Goal: Information Seeking & Learning: Learn about a topic

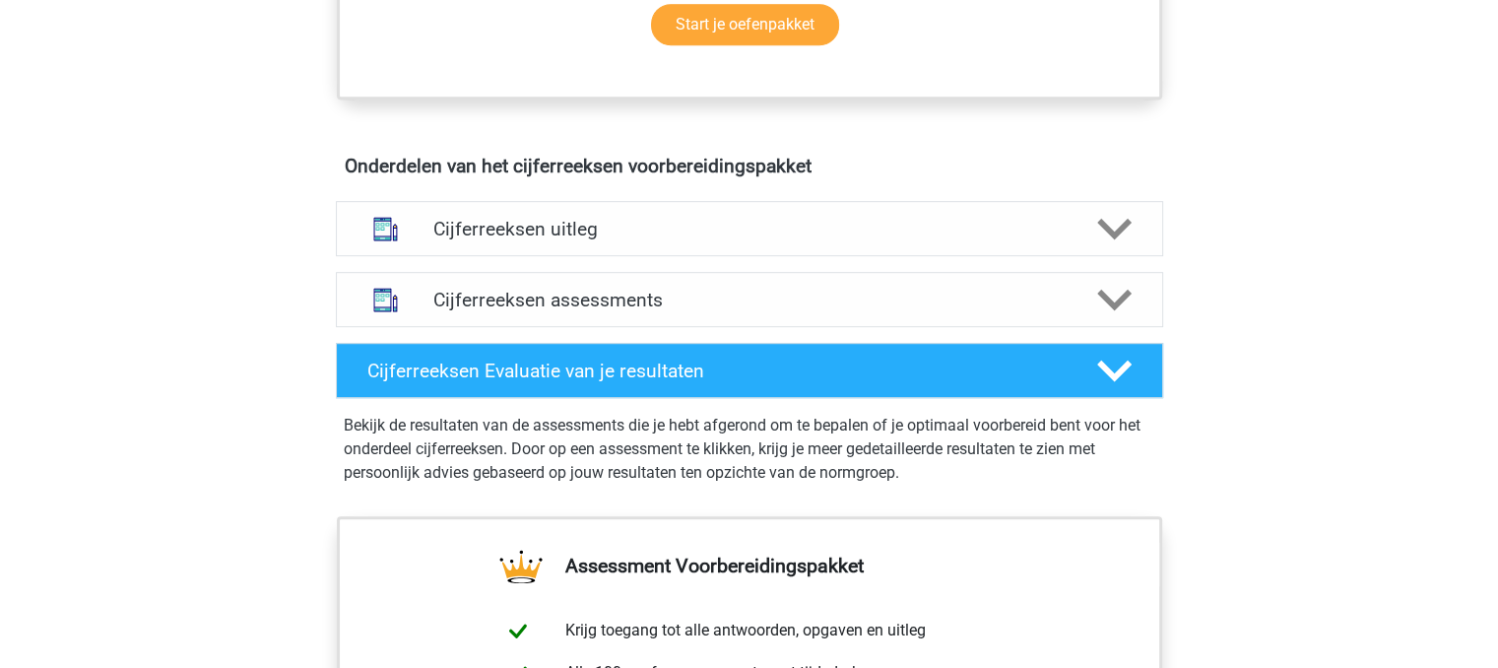
scroll to position [1101, 0]
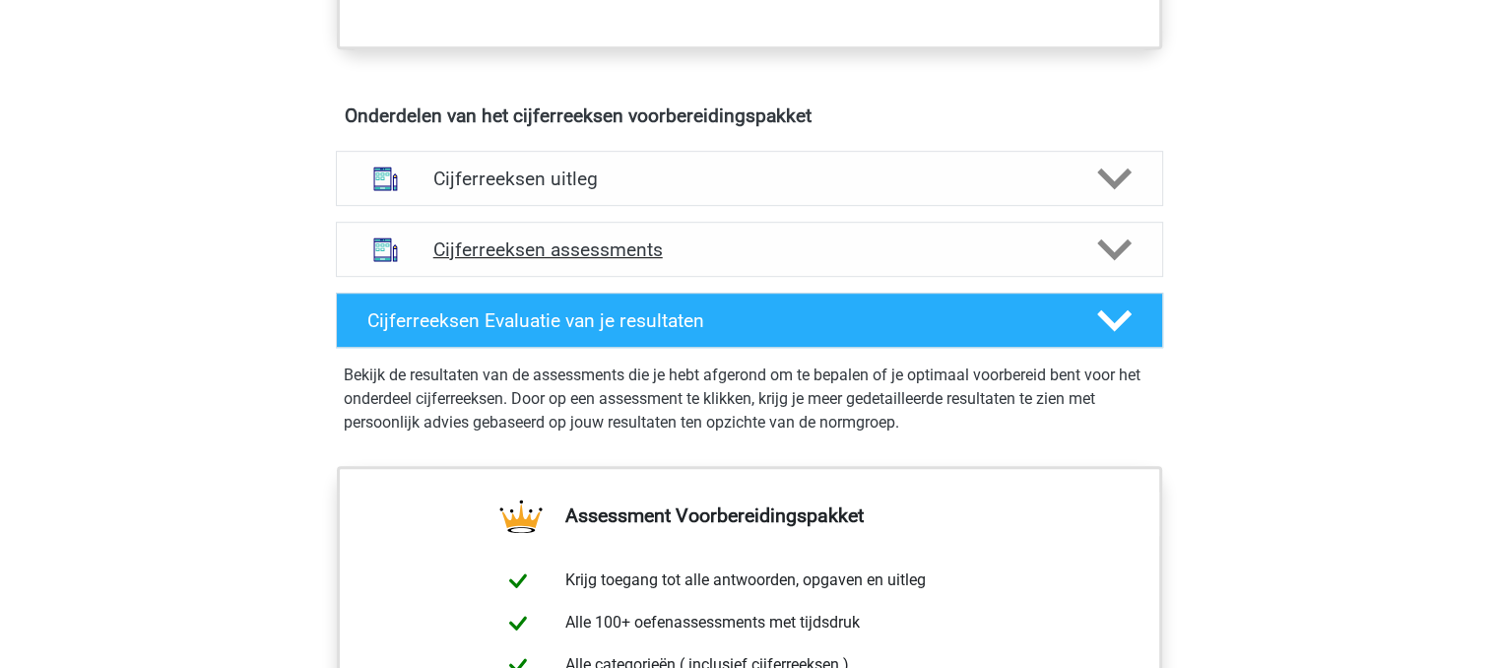
click at [615, 261] on h4 "Cijferreeksen assessments" at bounding box center [749, 249] width 632 height 23
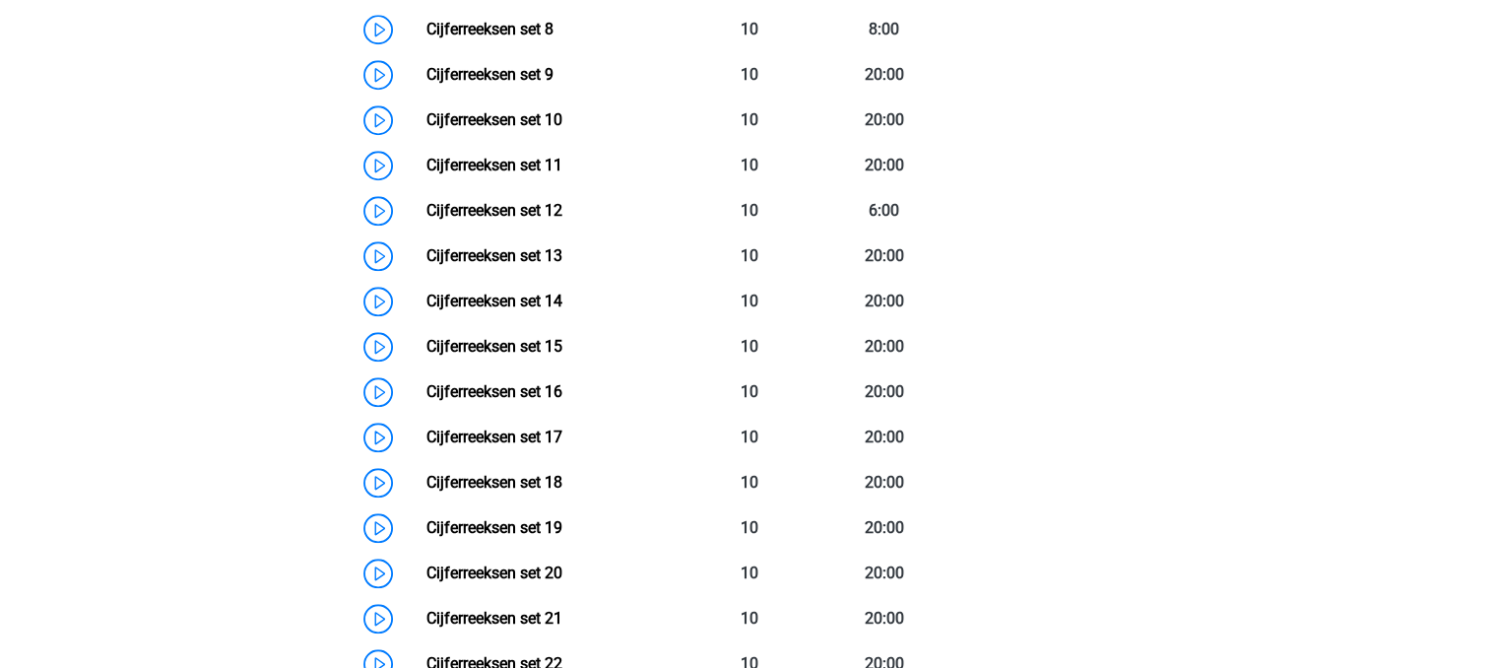
scroll to position [1872, 0]
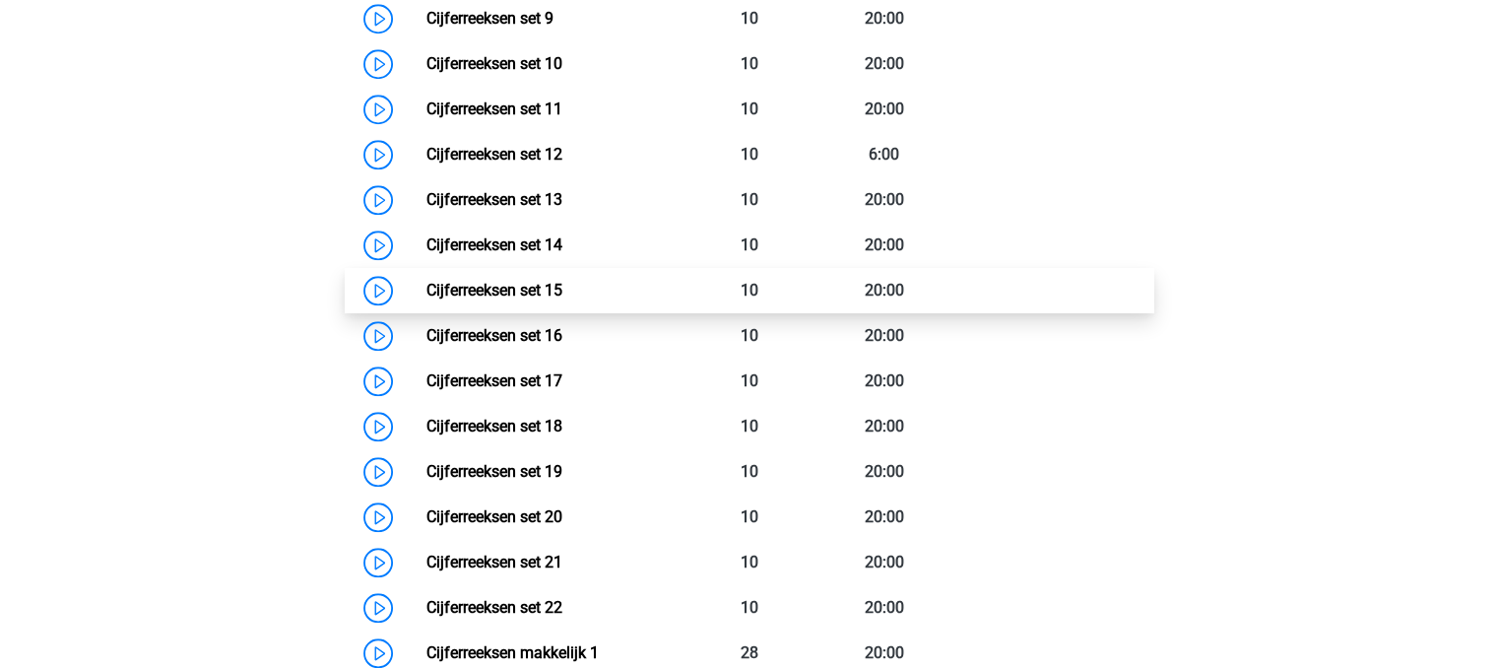
click at [532, 299] on link "Cijferreeksen set 15" at bounding box center [494, 290] width 136 height 19
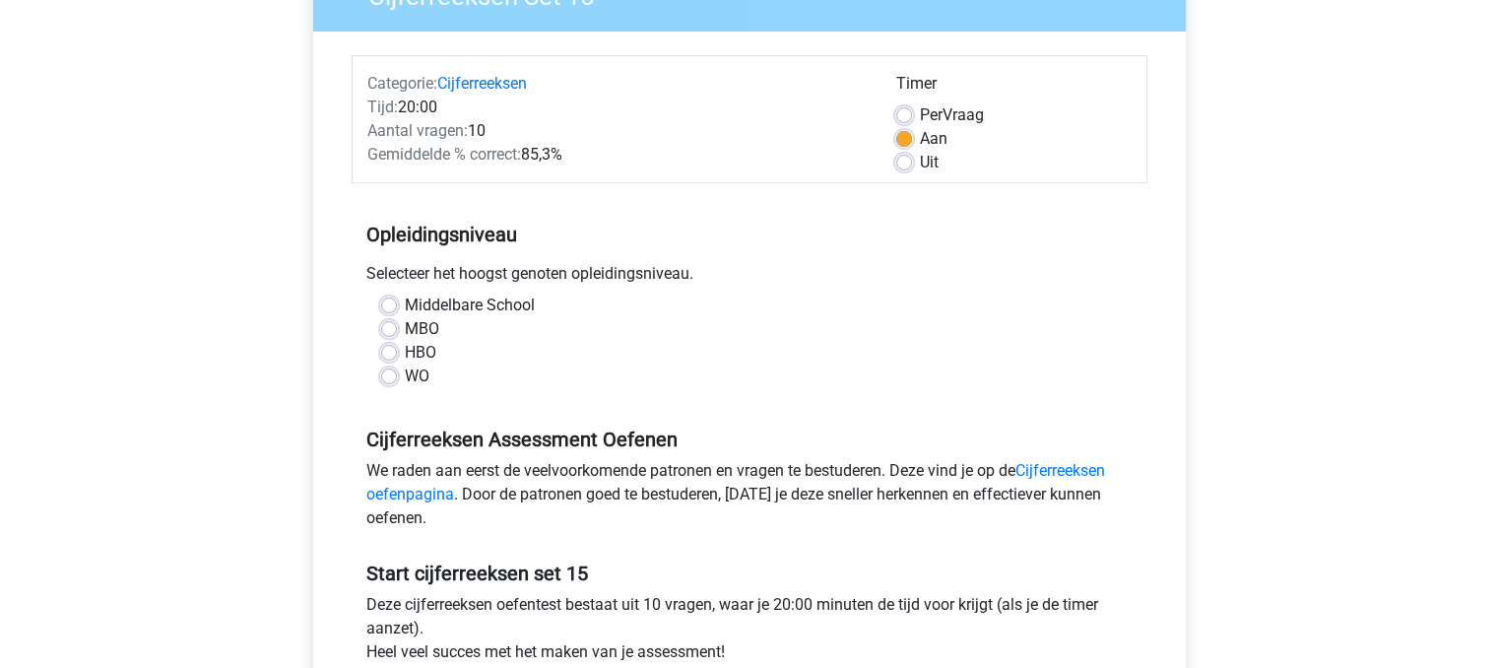
scroll to position [267, 0]
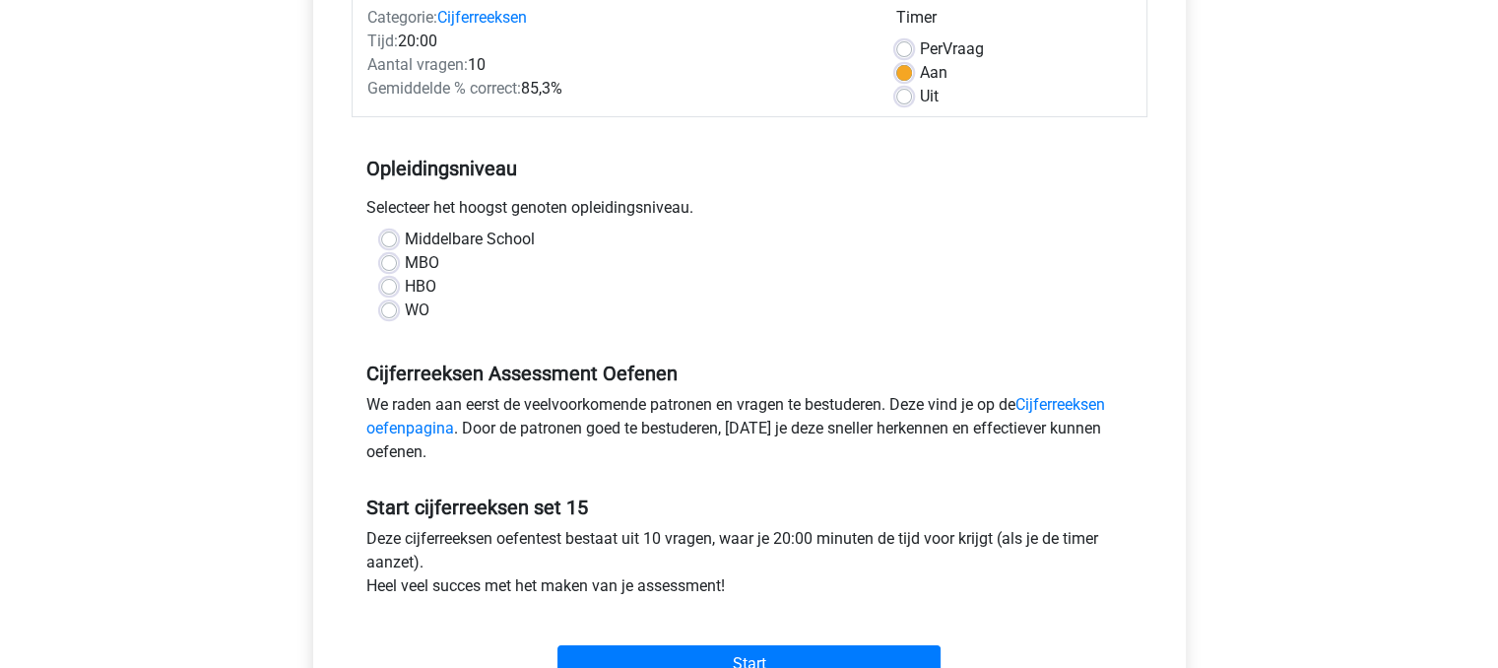
click at [405, 269] on label "MBO" at bounding box center [422, 263] width 34 height 24
click at [394, 269] on input "MBO" at bounding box center [389, 261] width 16 height 20
radio input "true"
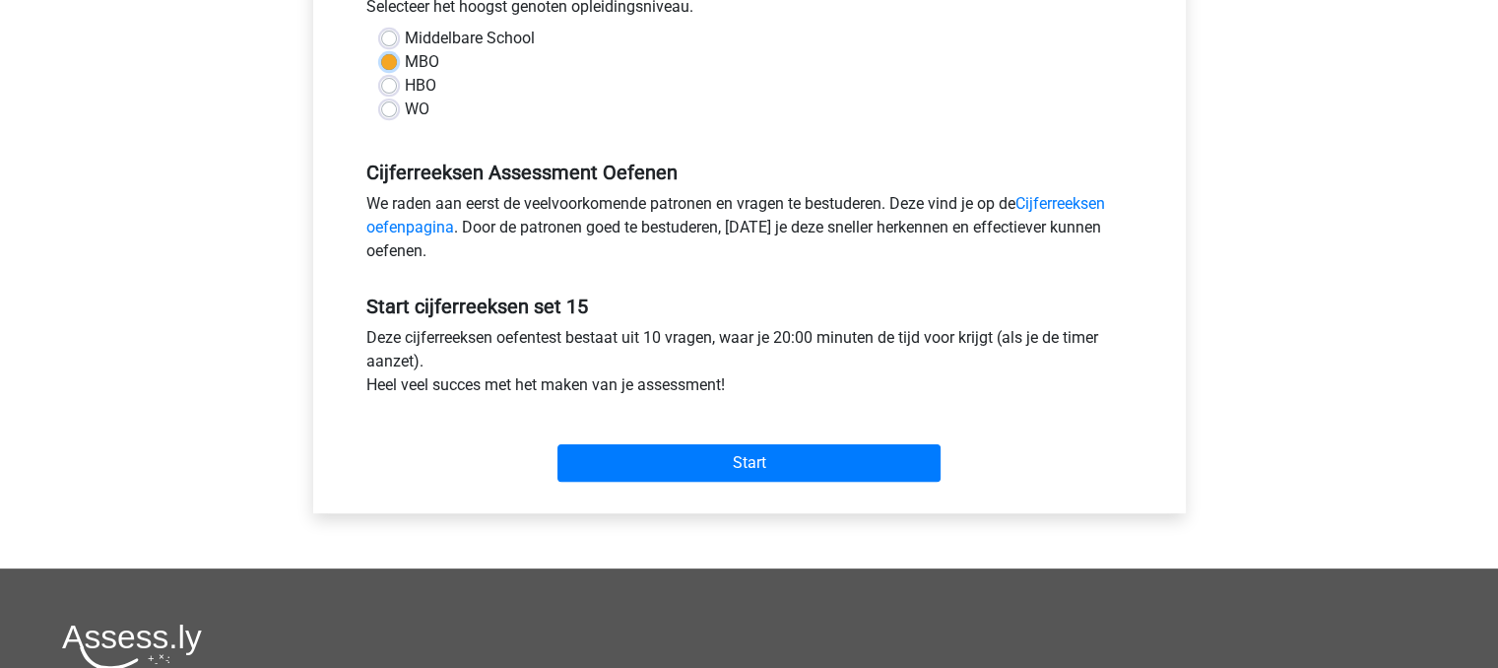
scroll to position [546, 0]
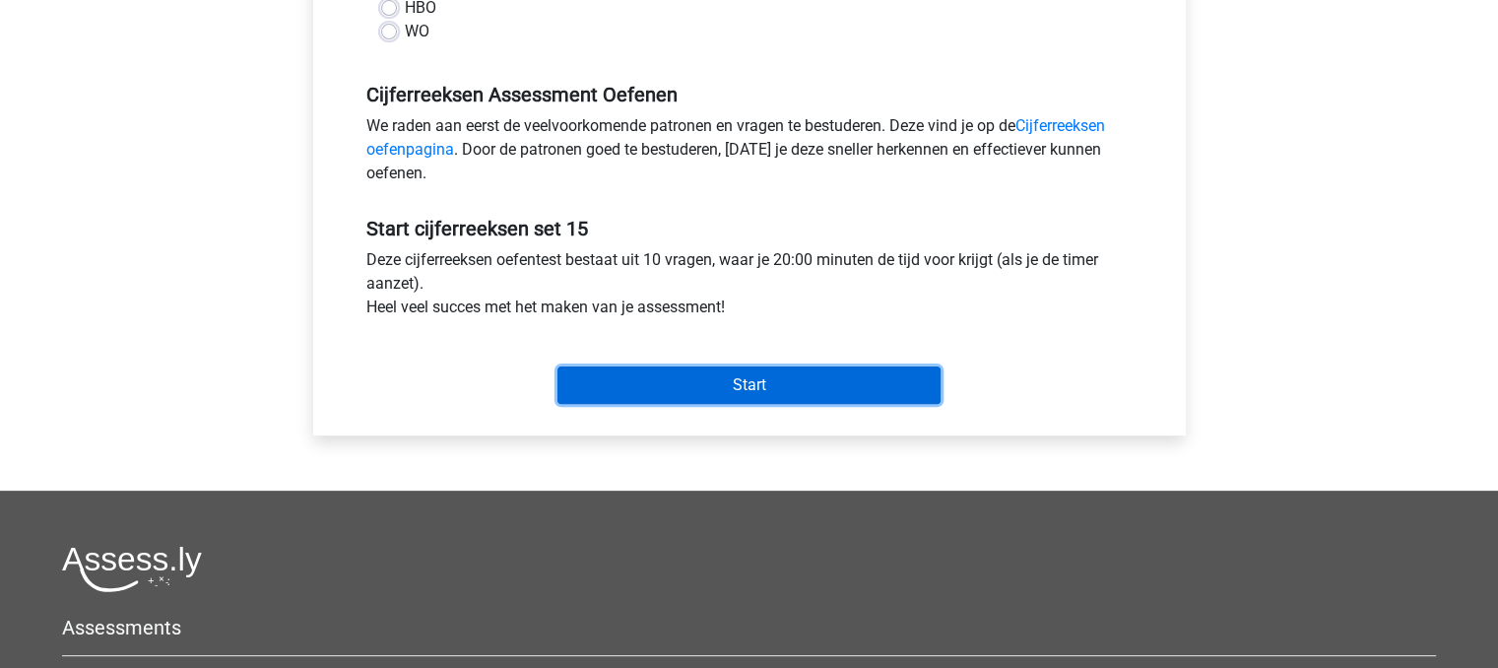
click at [827, 387] on input "Start" at bounding box center [748, 384] width 383 height 37
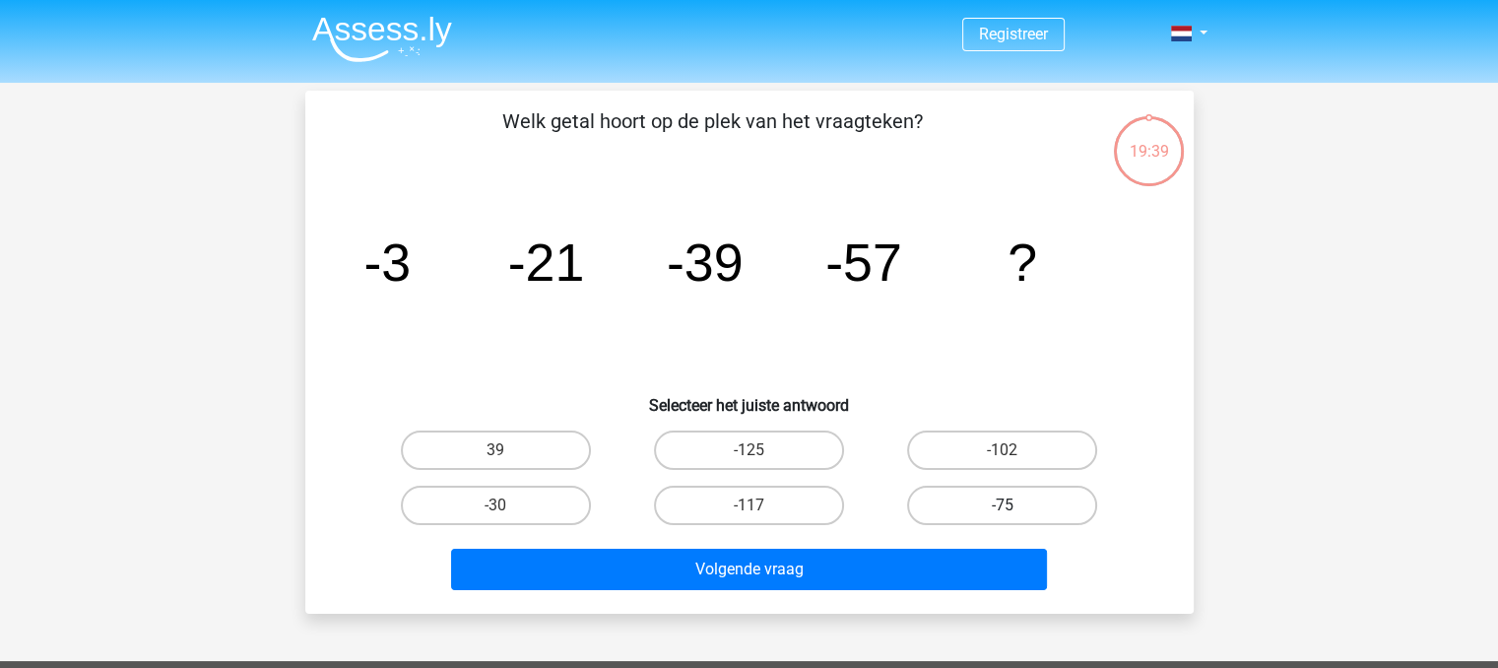
click at [1016, 515] on label "-75" at bounding box center [1002, 505] width 190 height 39
click at [1015, 515] on input "-75" at bounding box center [1009, 511] width 13 height 13
radio input "true"
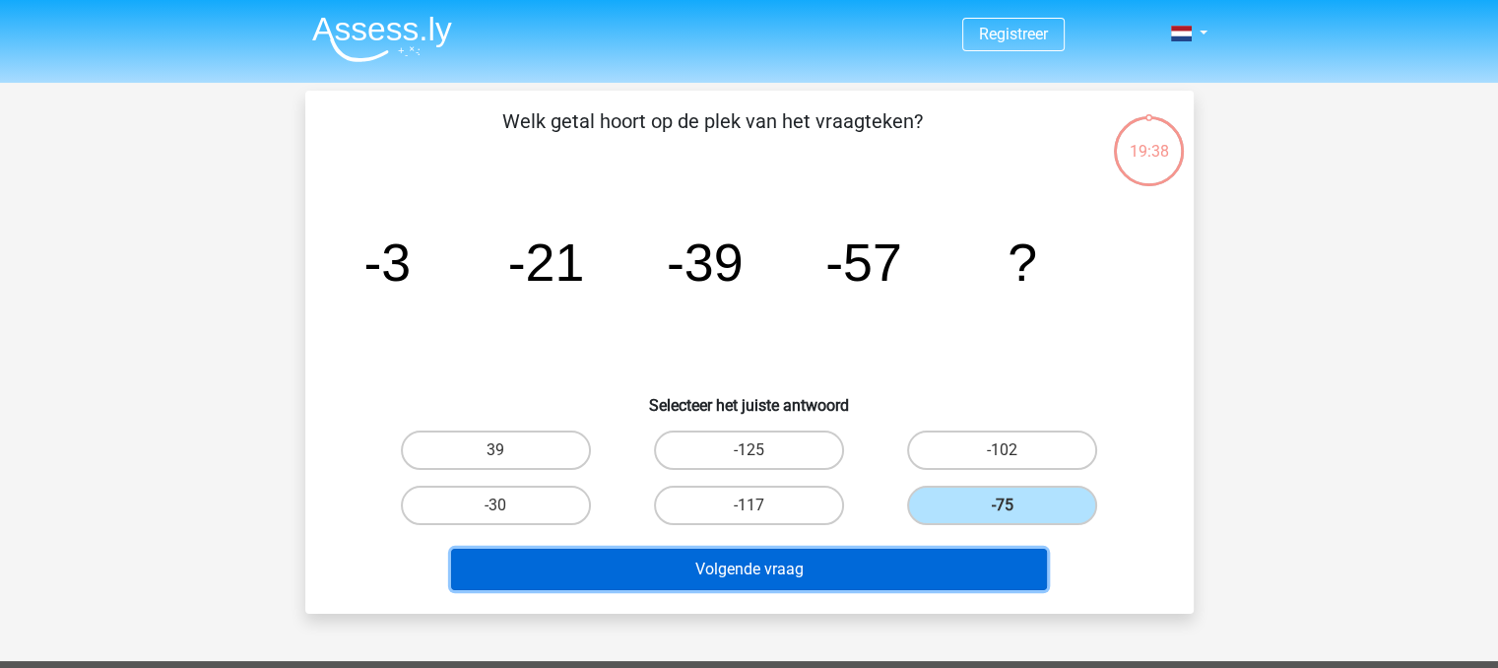
click at [968, 552] on button "Volgende vraag" at bounding box center [749, 569] width 596 height 41
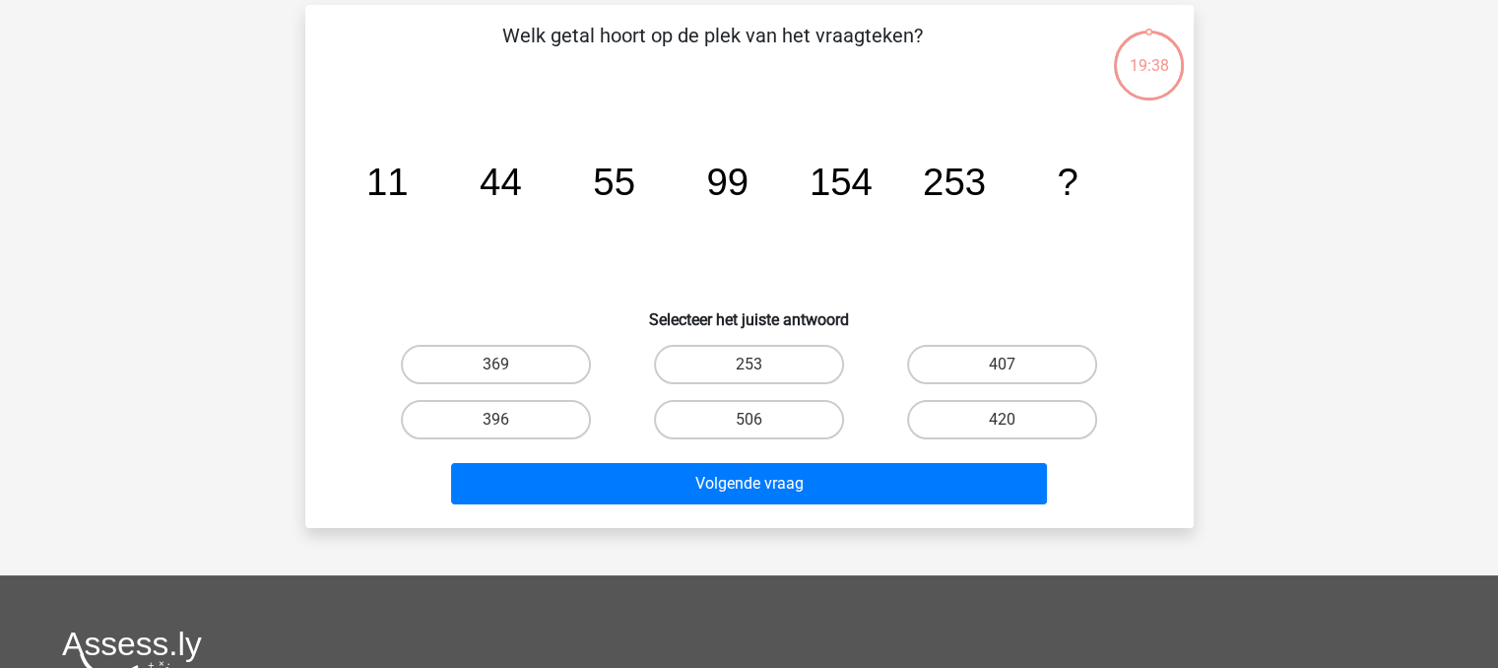
scroll to position [91, 0]
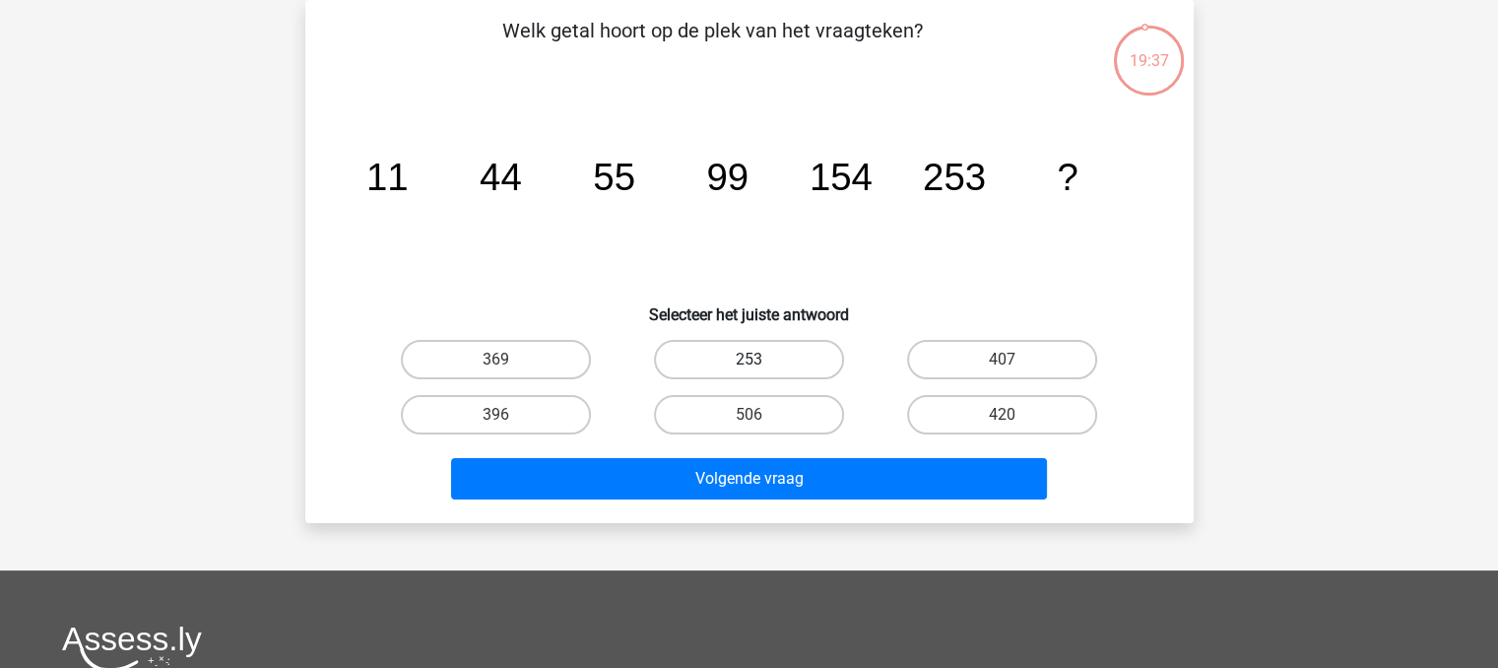
click at [827, 374] on label "253" at bounding box center [749, 359] width 190 height 39
click at [761, 372] on input "253" at bounding box center [754, 365] width 13 height 13
radio input "true"
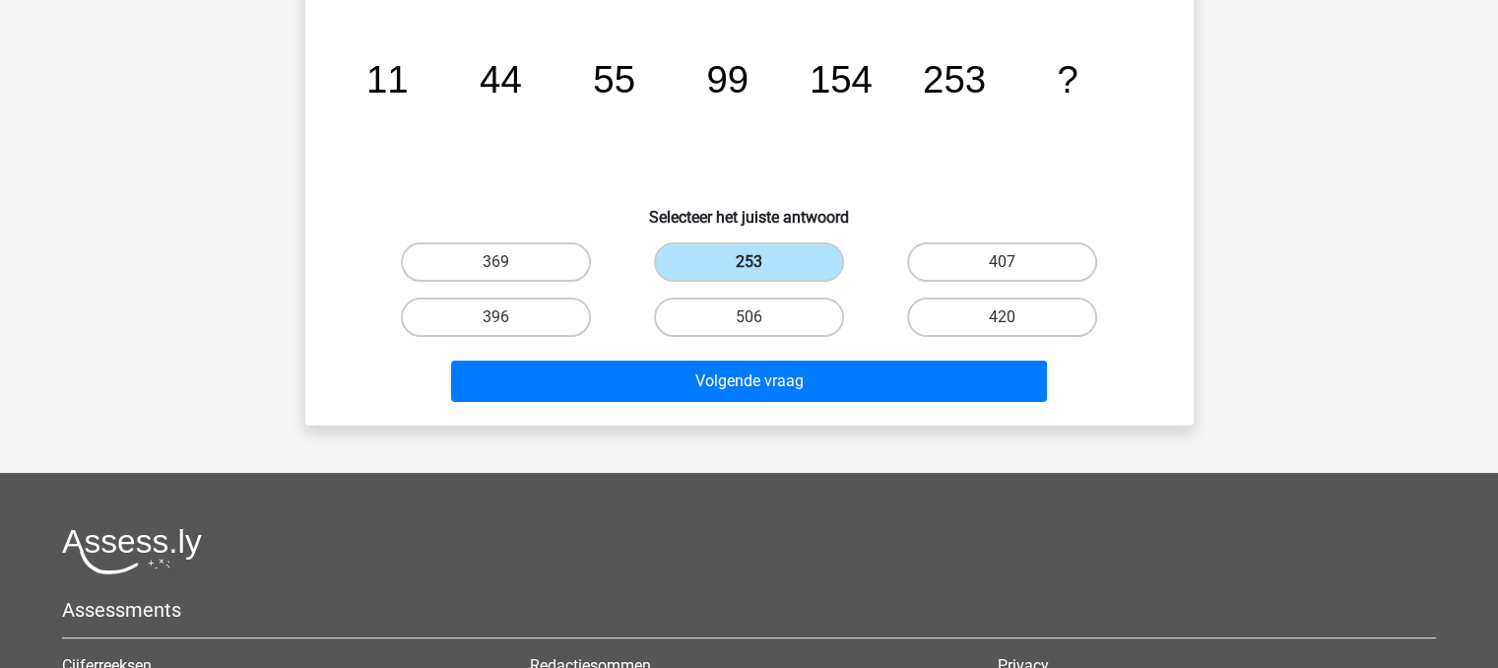
scroll to position [0, 0]
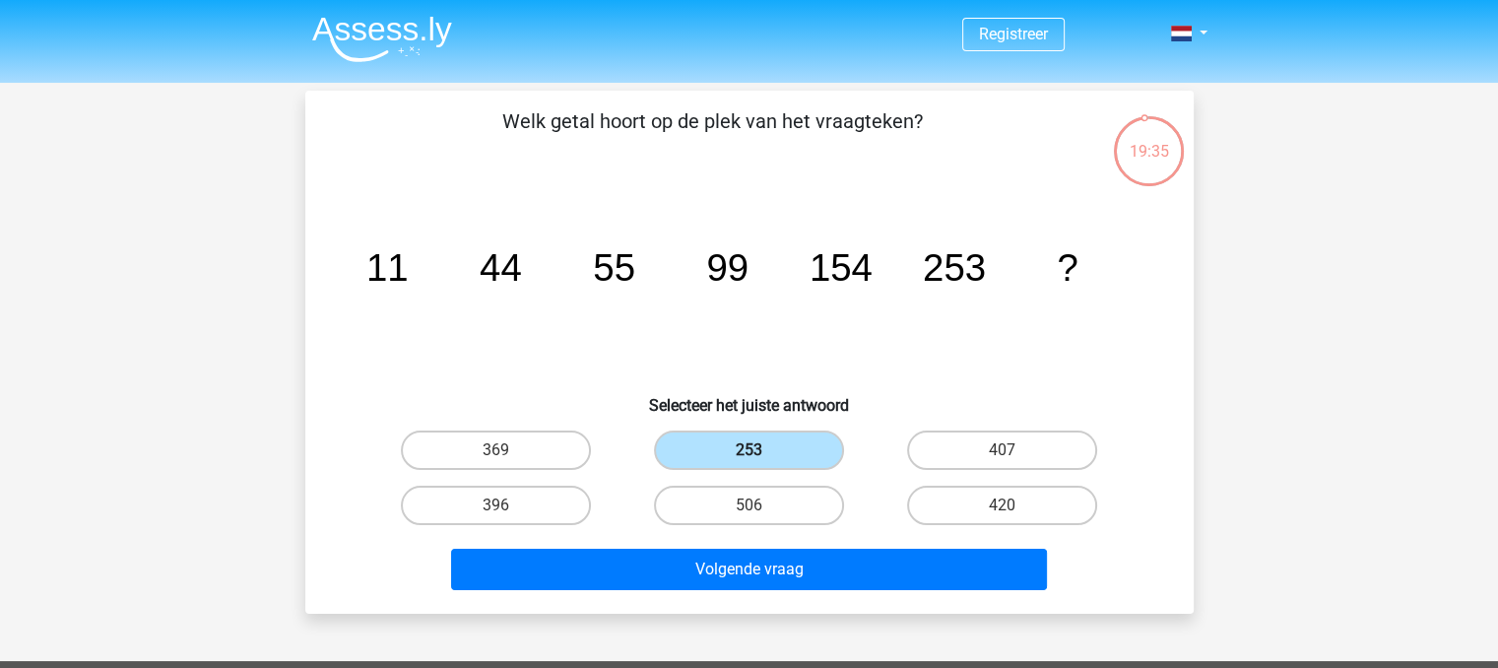
click at [825, 366] on div "Welk getal hoort op de plek van het vraagteken? image/svg+xml 11 44 55 99 154 2…" at bounding box center [749, 351] width 873 height 491
click at [716, 313] on icon "image/svg+xml 11 44 55 99 154 253 ?" at bounding box center [750, 280] width 794 height 199
click at [1043, 460] on label "407" at bounding box center [1002, 449] width 190 height 39
click at [1015, 460] on input "407" at bounding box center [1009, 456] width 13 height 13
radio input "true"
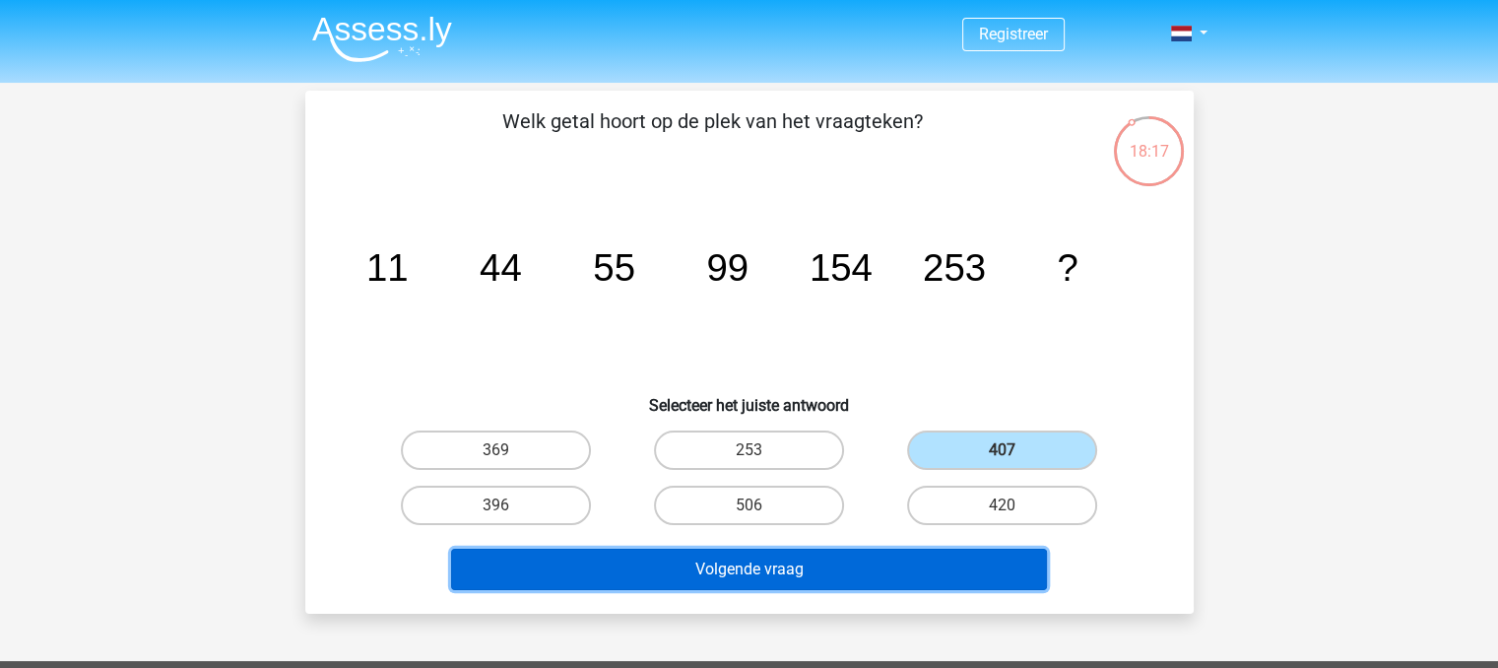
click at [920, 552] on button "Volgende vraag" at bounding box center [749, 569] width 596 height 41
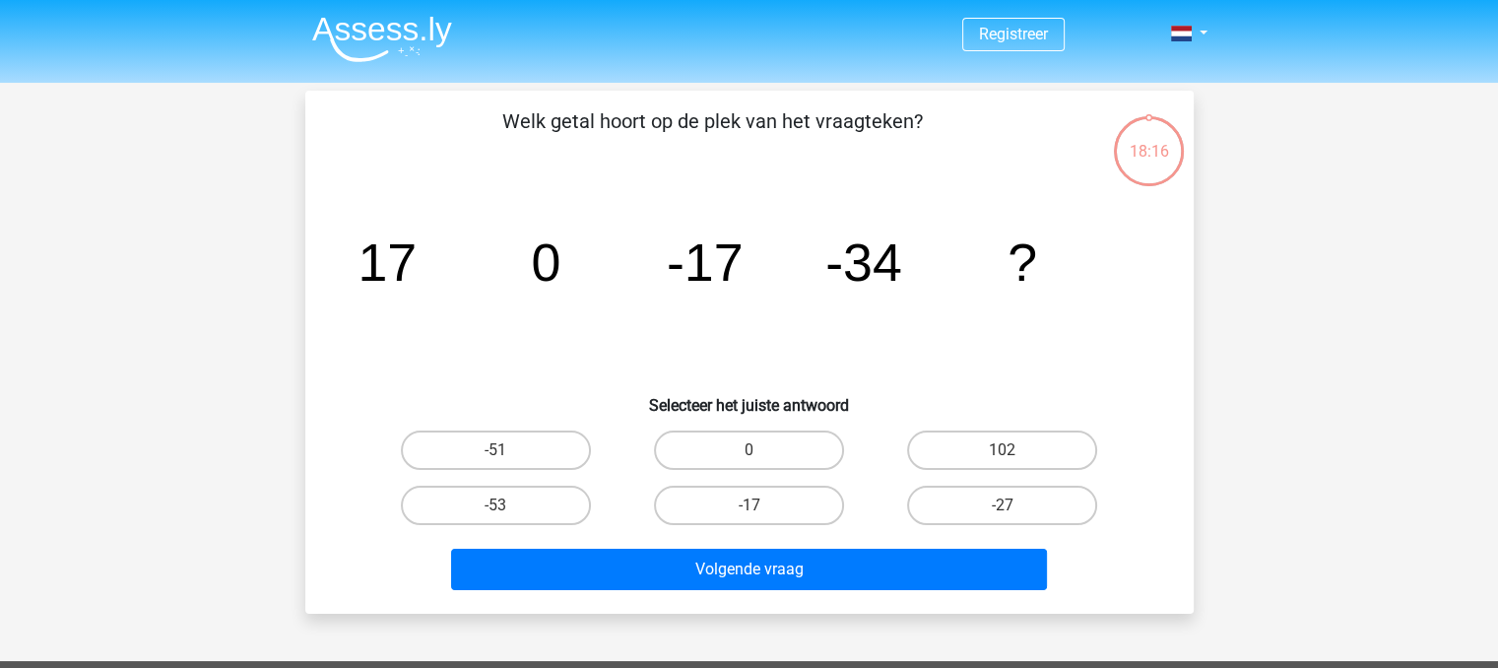
scroll to position [91, 0]
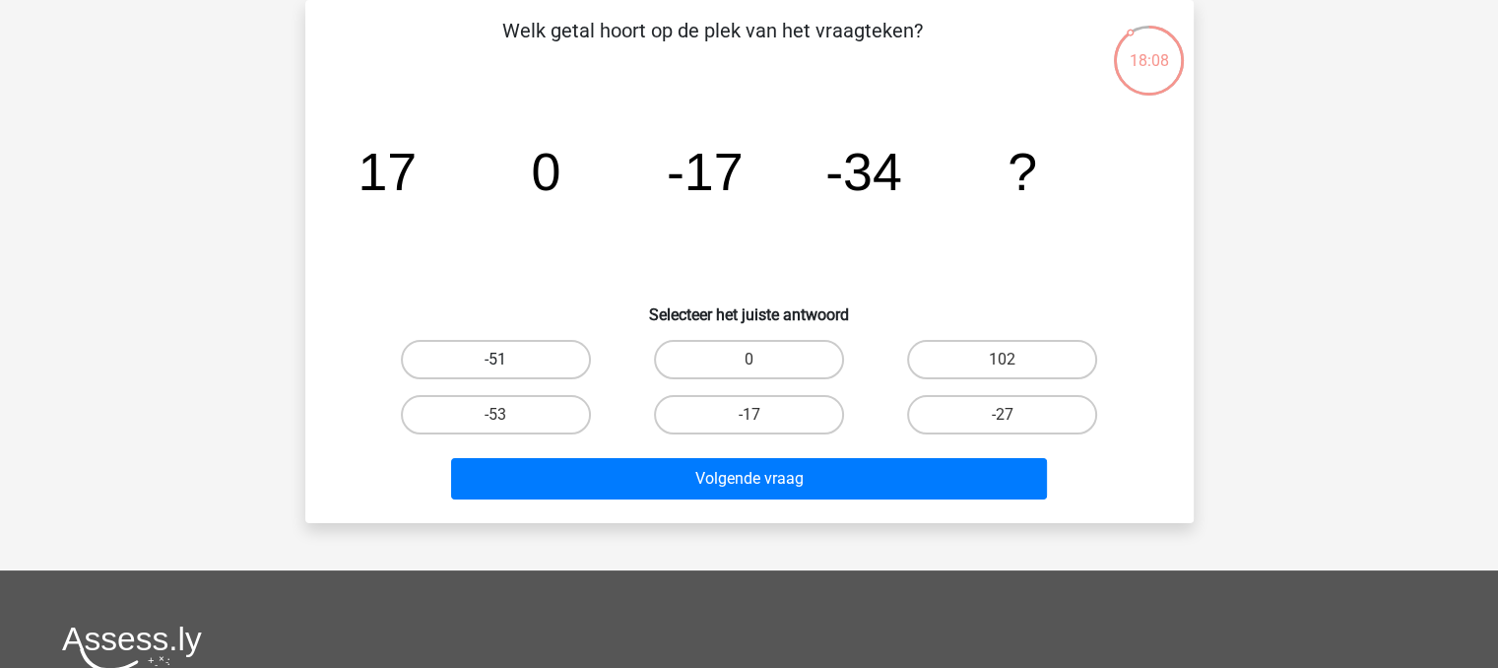
click at [543, 358] on label "-51" at bounding box center [496, 359] width 190 height 39
click at [508, 359] on input "-51" at bounding box center [501, 365] width 13 height 13
radio input "true"
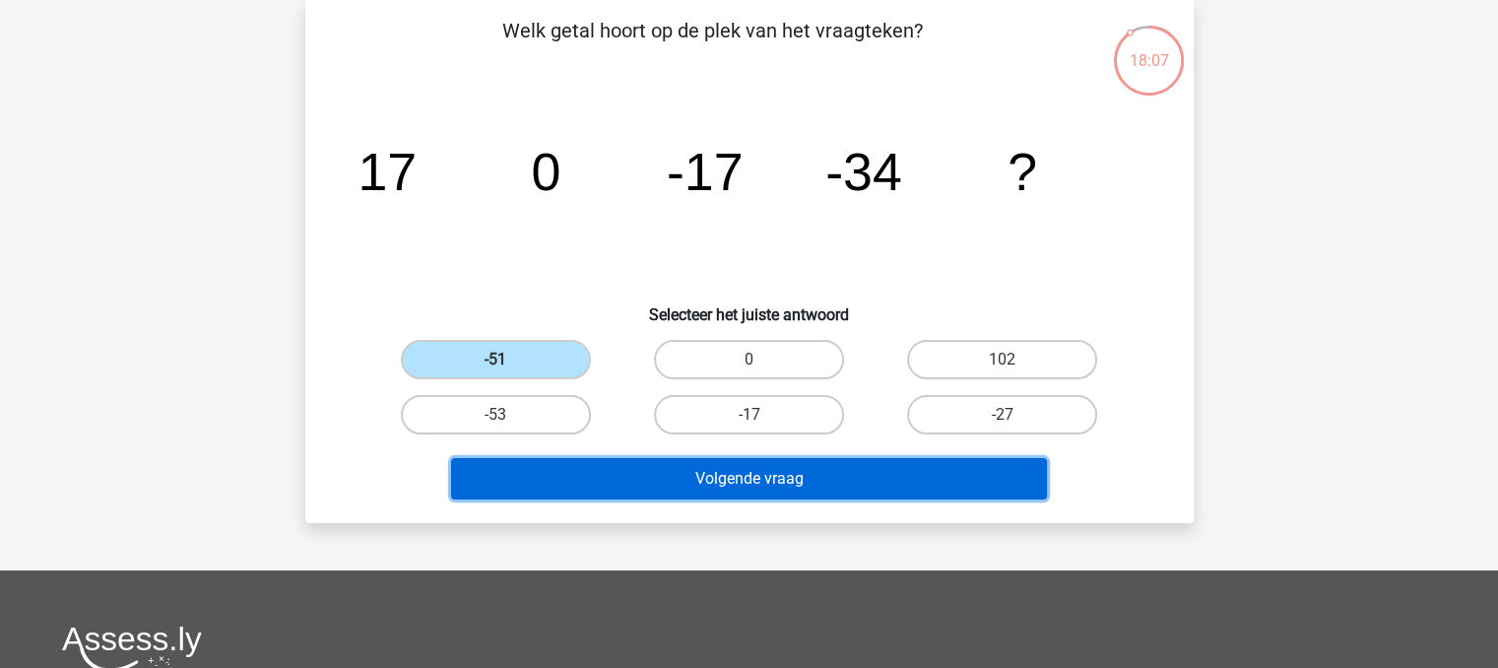
click at [576, 458] on button "Volgende vraag" at bounding box center [749, 478] width 596 height 41
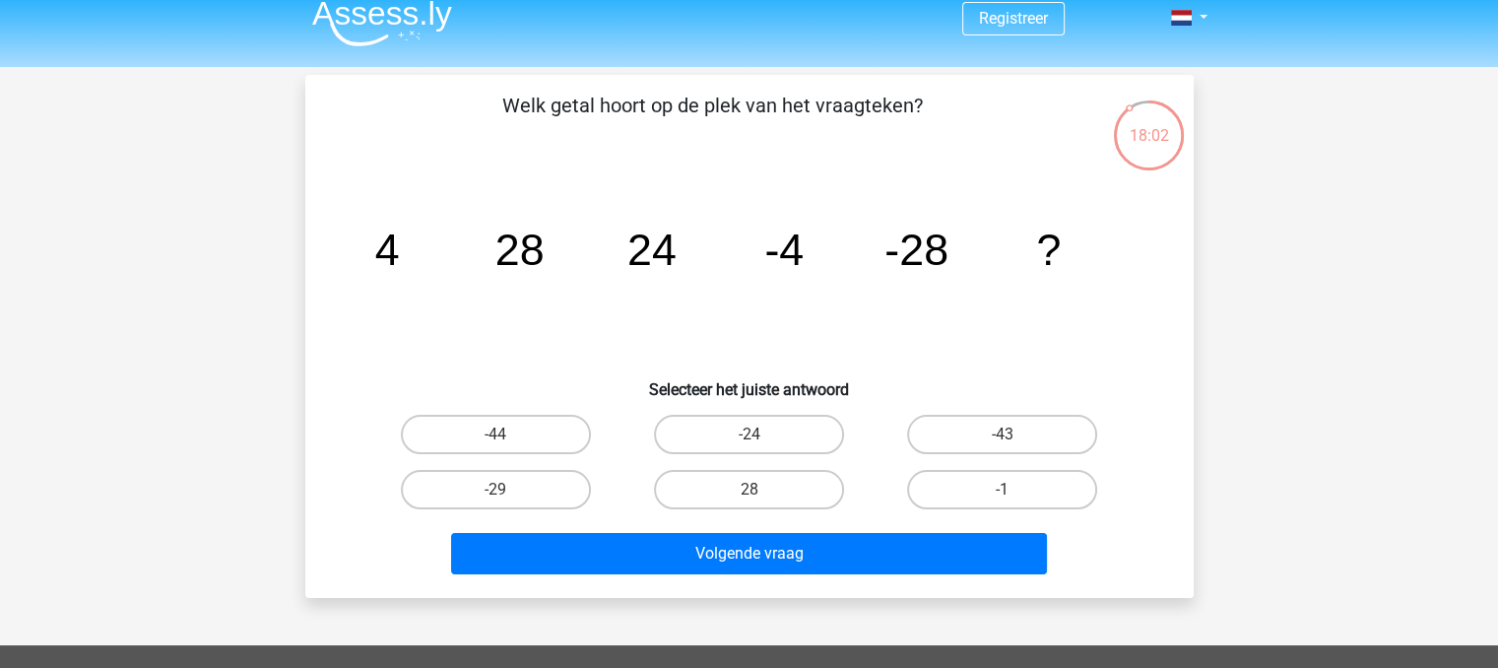
scroll to position [15, 0]
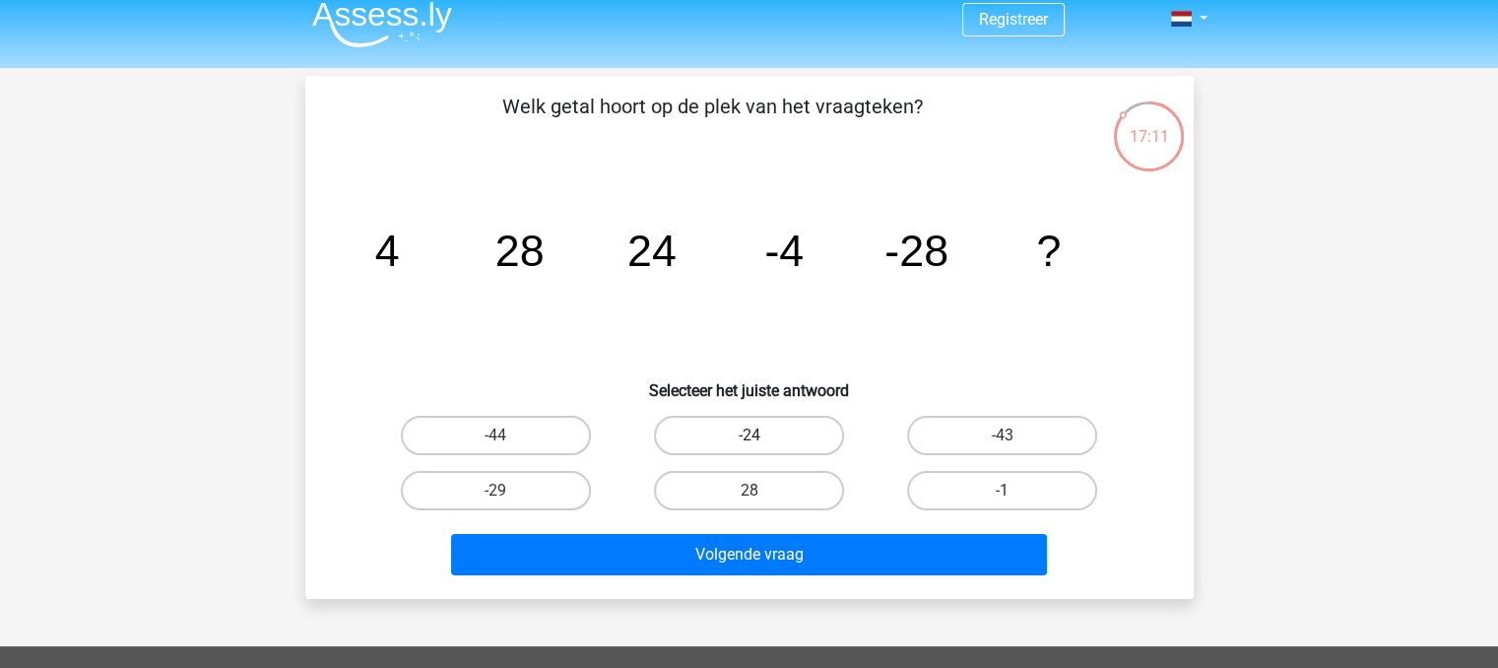
click at [702, 438] on label "-24" at bounding box center [749, 435] width 190 height 39
click at [748, 438] on input "-24" at bounding box center [754, 441] width 13 height 13
radio input "true"
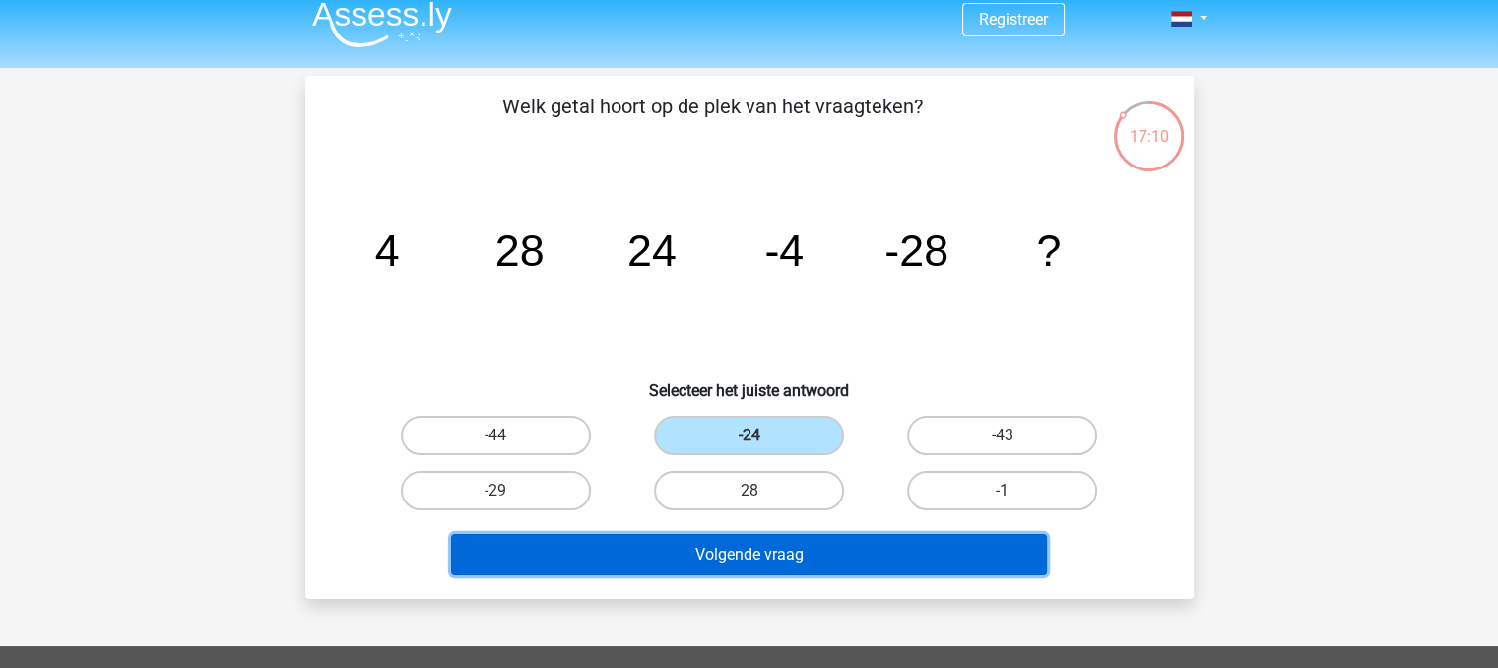
click at [658, 549] on button "Volgende vraag" at bounding box center [749, 554] width 596 height 41
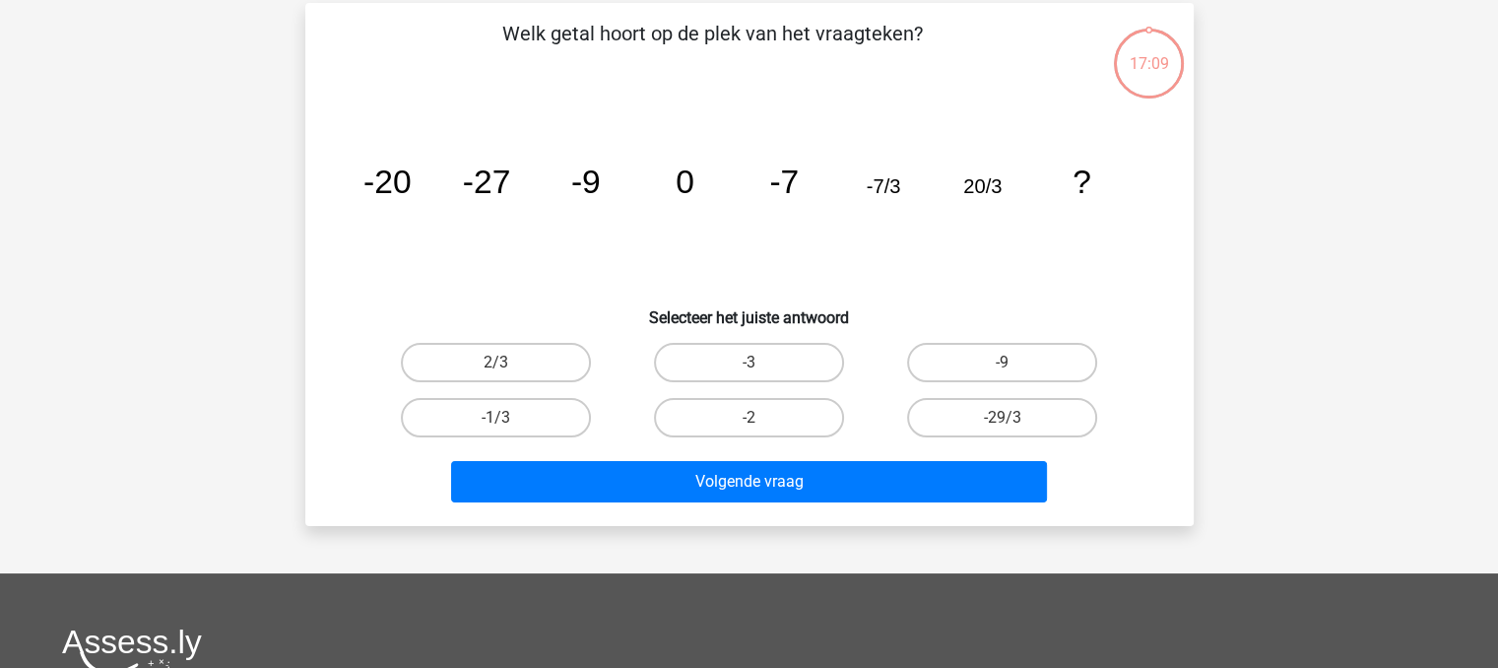
scroll to position [91, 0]
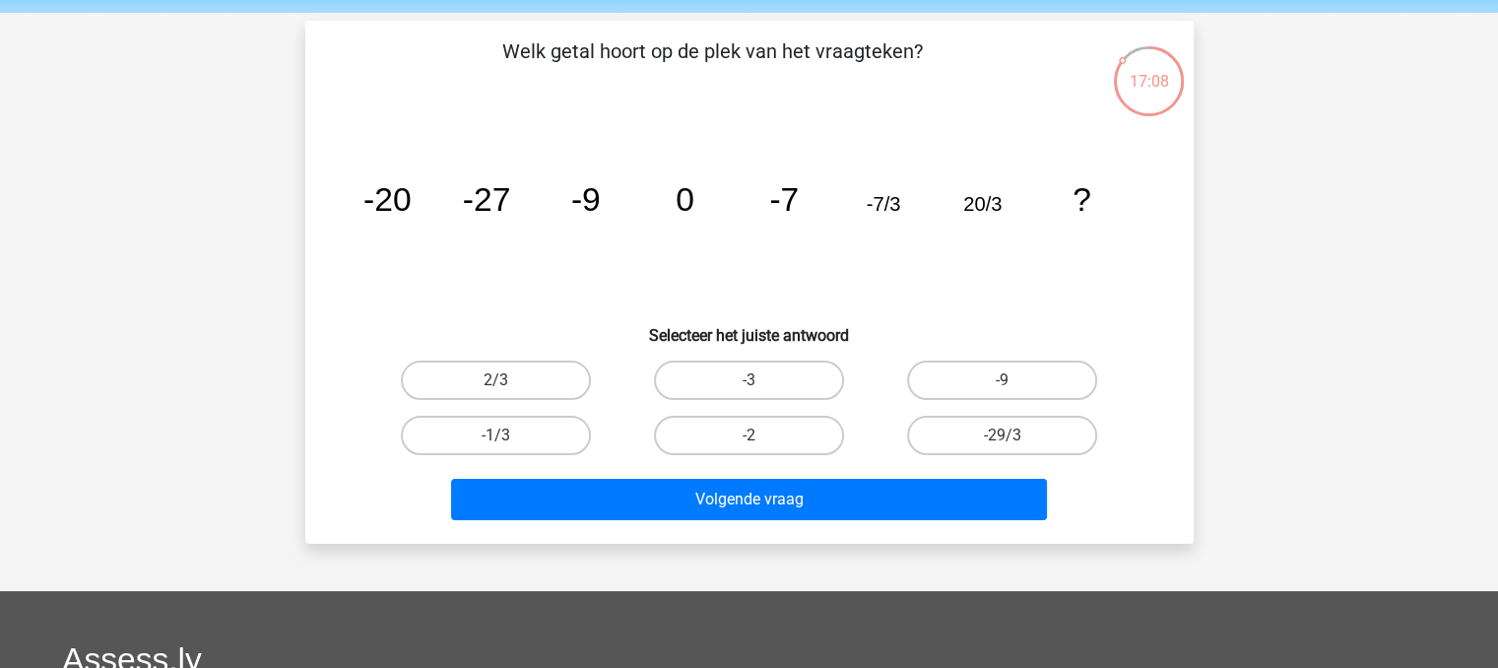
click at [645, 268] on icon "image/svg+xml -20 -27 -9 0 -7 -7/3 20/3 ?" at bounding box center [750, 210] width 794 height 199
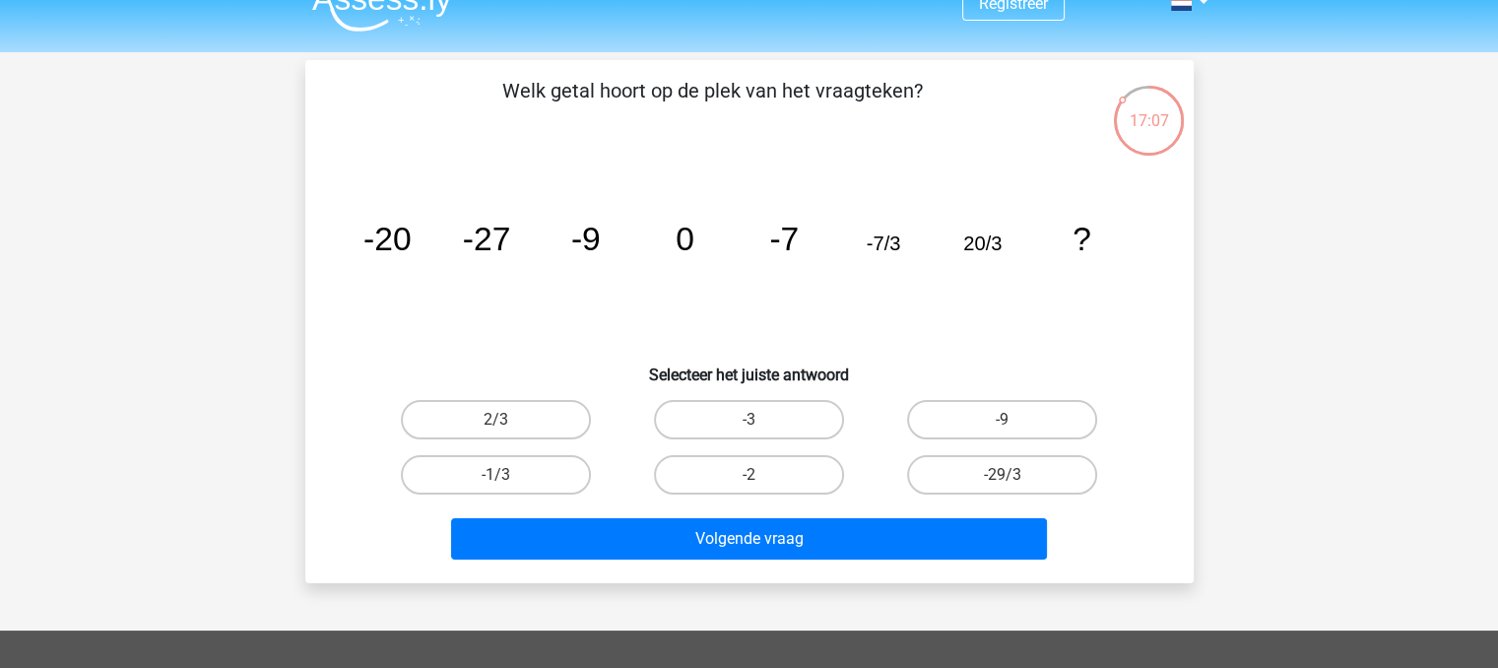
scroll to position [21, 0]
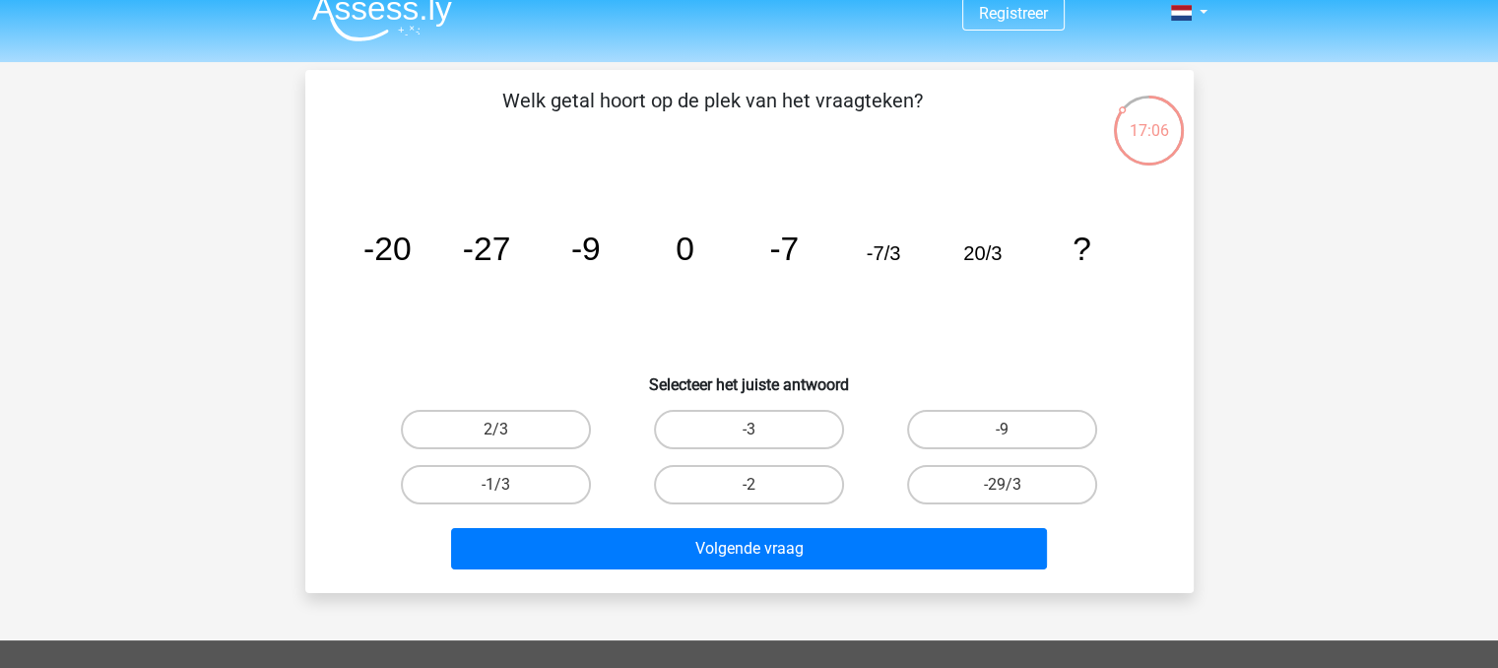
drag, startPoint x: 645, startPoint y: 268, endPoint x: 519, endPoint y: 293, distance: 128.6
click at [519, 293] on icon "image/svg+xml -20 -27 -9 0 -7 -7/3 20/3 ?" at bounding box center [750, 260] width 794 height 199
click at [1005, 485] on input "-29/3" at bounding box center [1009, 491] width 13 height 13
radio input "true"
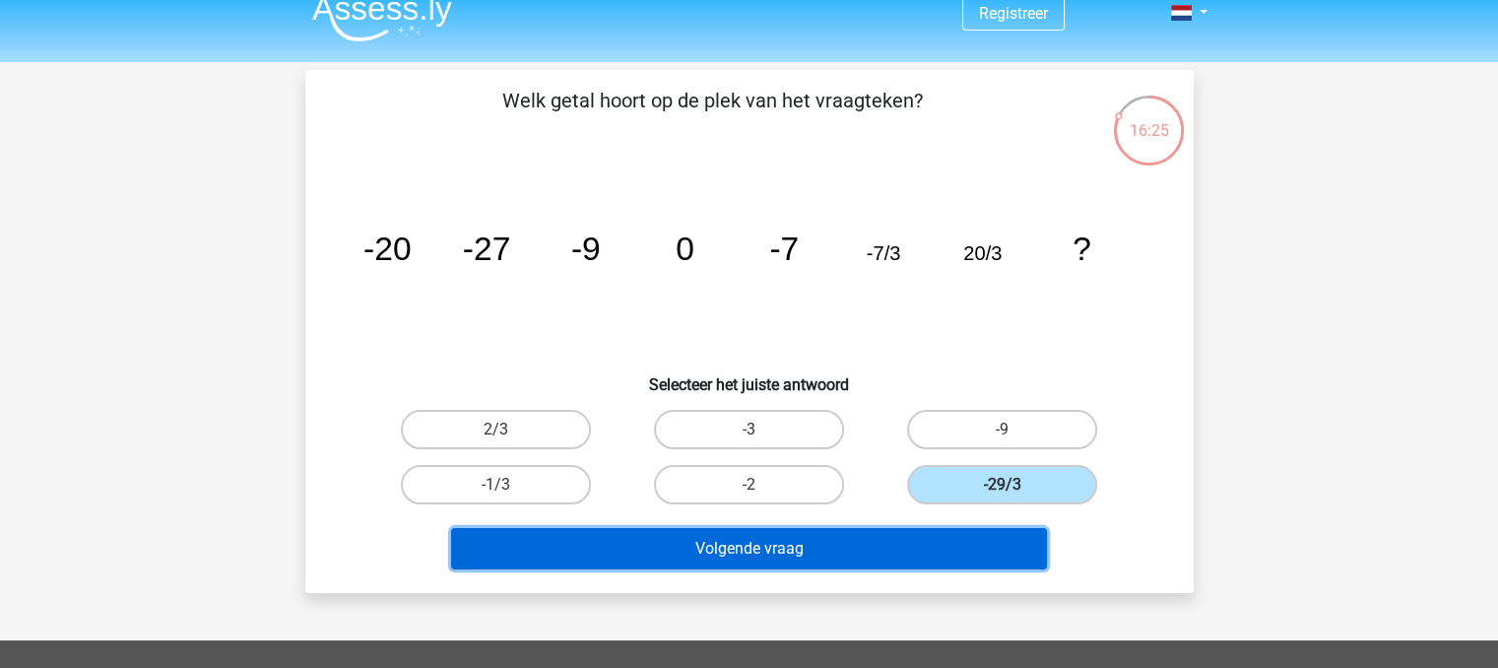
click at [872, 541] on button "Volgende vraag" at bounding box center [749, 548] width 596 height 41
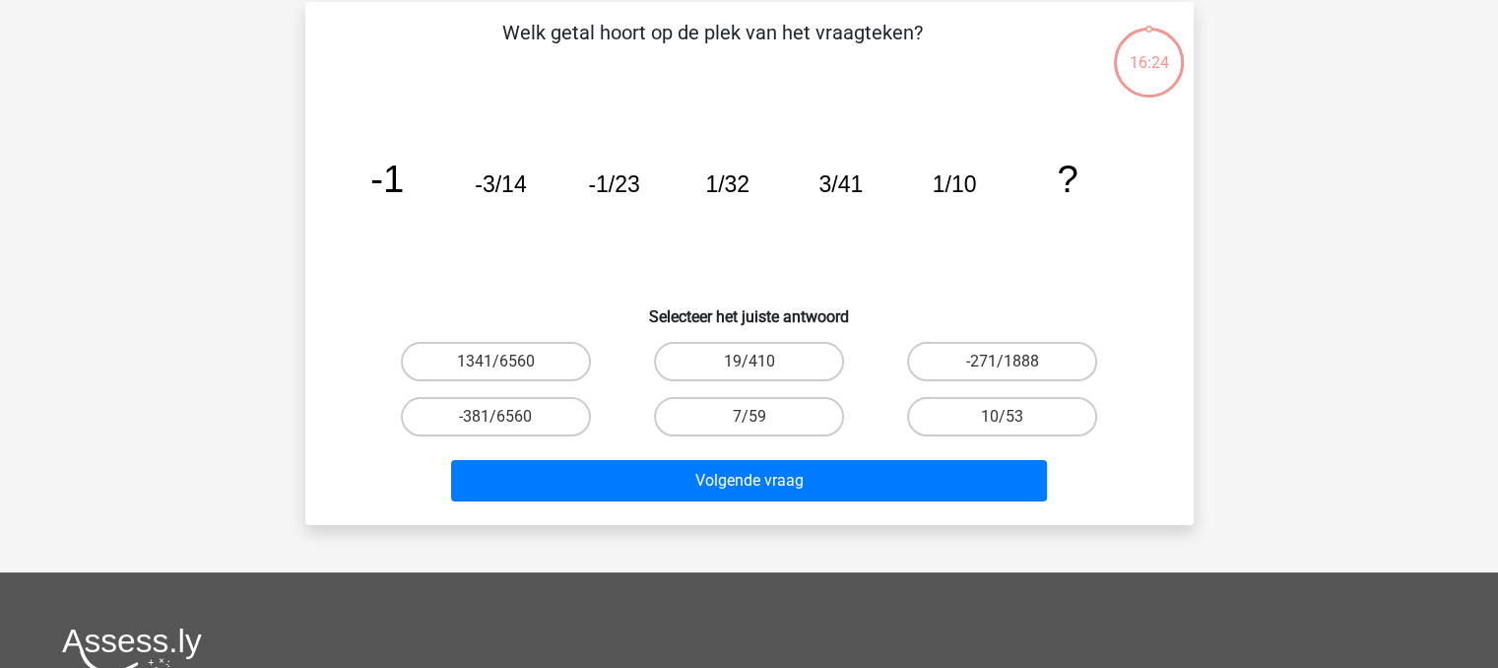
scroll to position [91, 0]
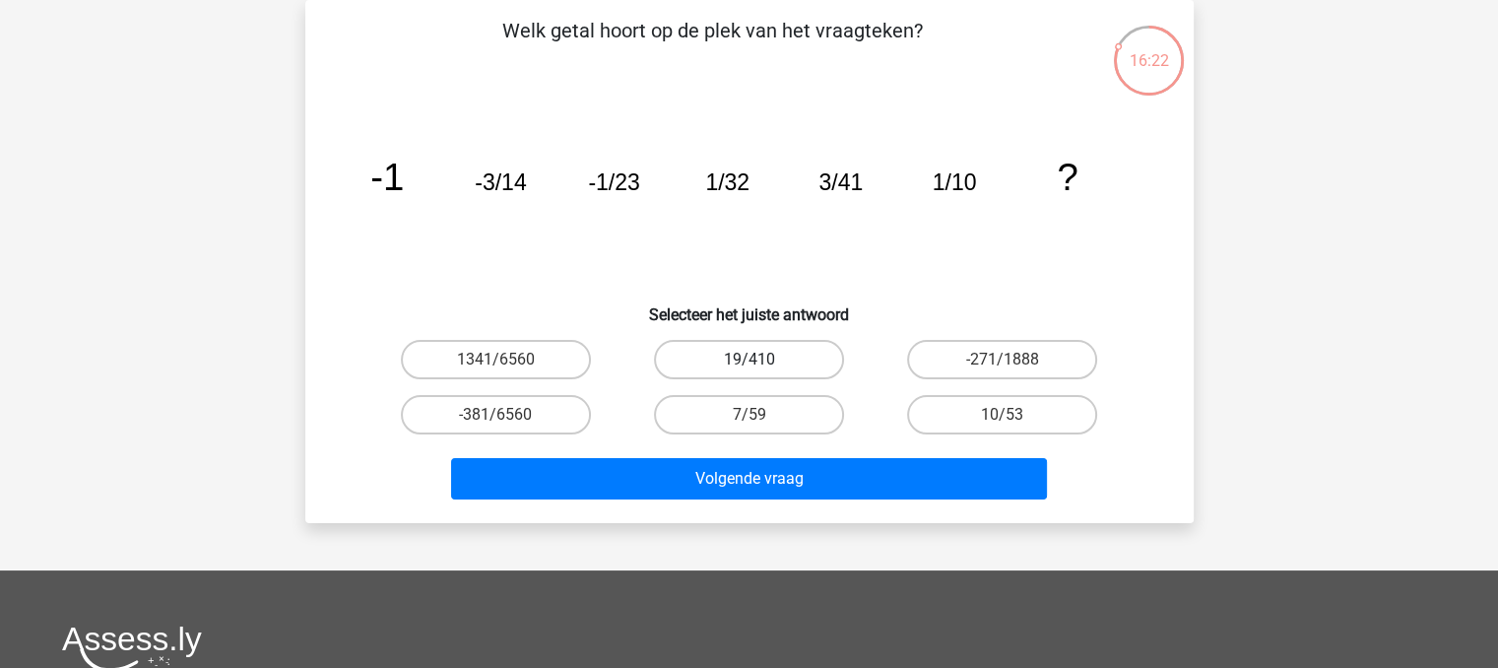
click at [790, 366] on label "19/410" at bounding box center [749, 359] width 190 height 39
click at [761, 366] on input "19/410" at bounding box center [754, 365] width 13 height 13
radio input "true"
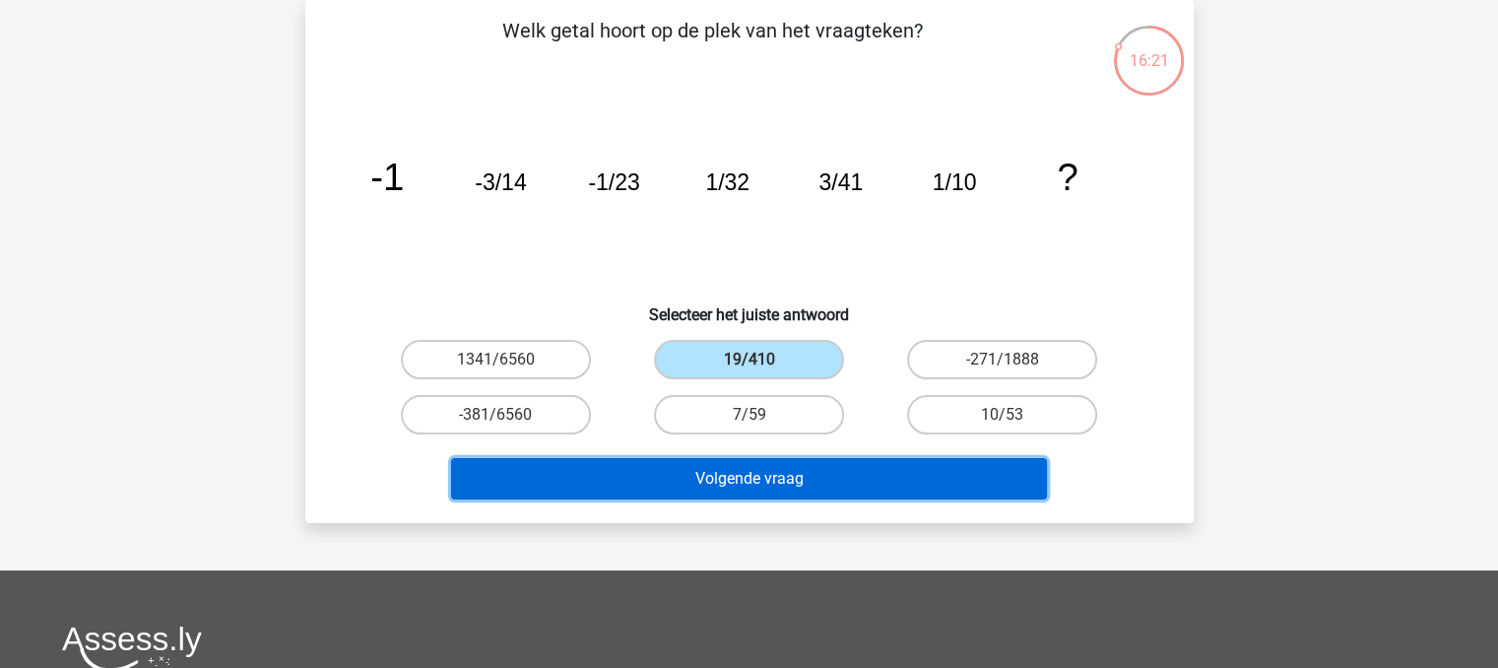
click at [757, 493] on button "Volgende vraag" at bounding box center [749, 478] width 596 height 41
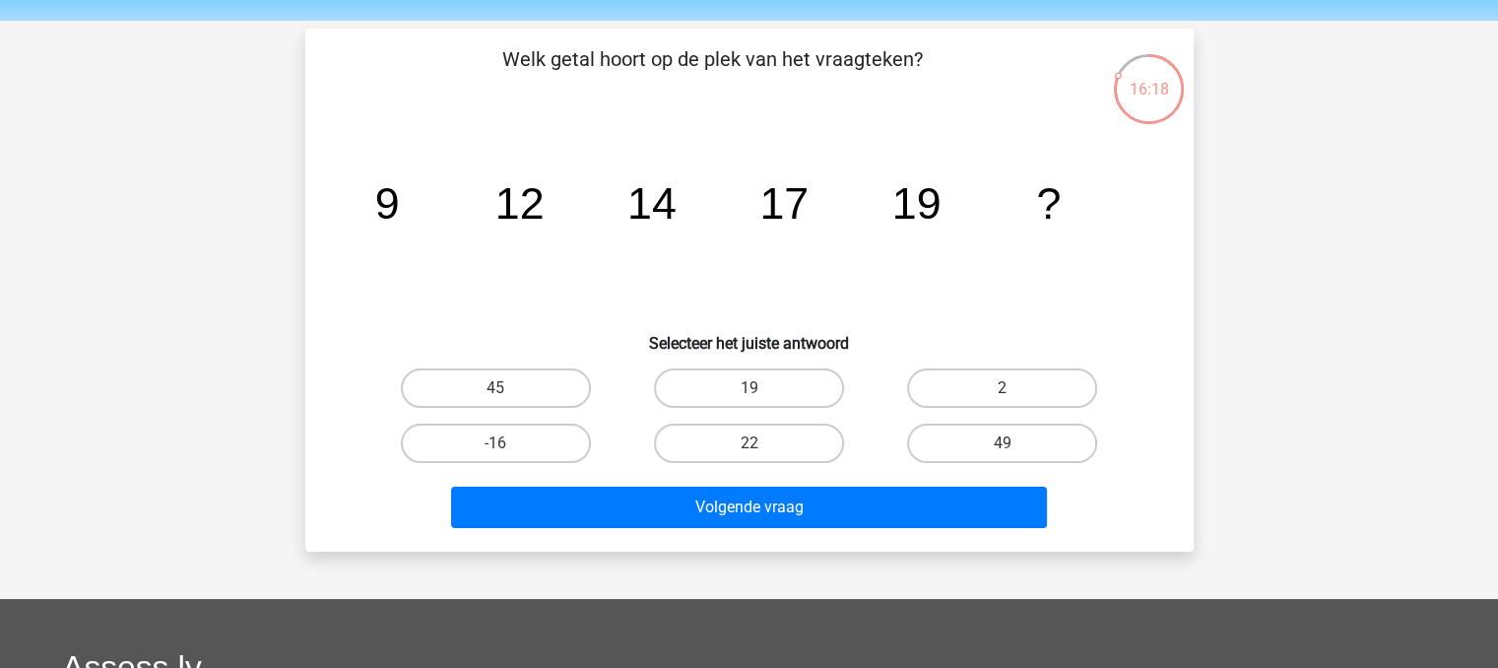
scroll to position [63, 0]
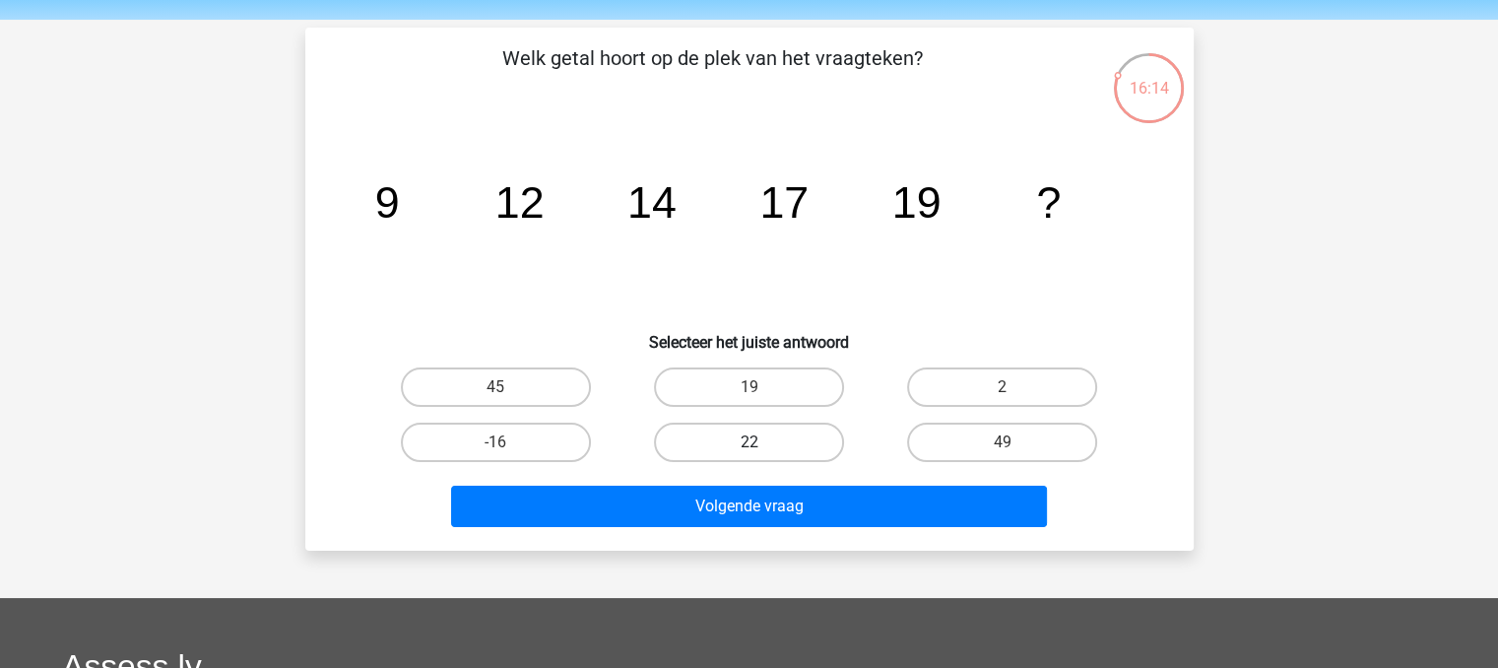
click at [709, 441] on label "22" at bounding box center [749, 441] width 190 height 39
click at [748, 442] on input "22" at bounding box center [754, 448] width 13 height 13
radio input "true"
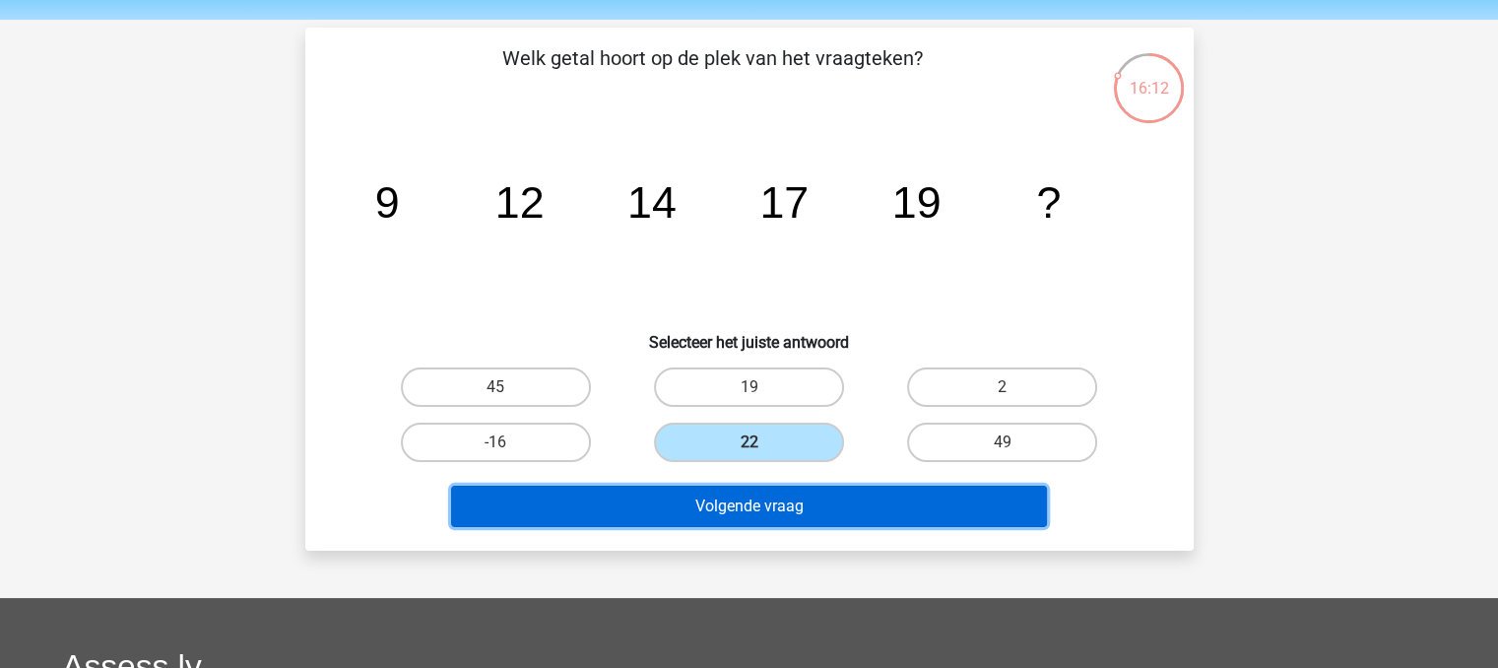
click at [666, 501] on button "Volgende vraag" at bounding box center [749, 506] width 596 height 41
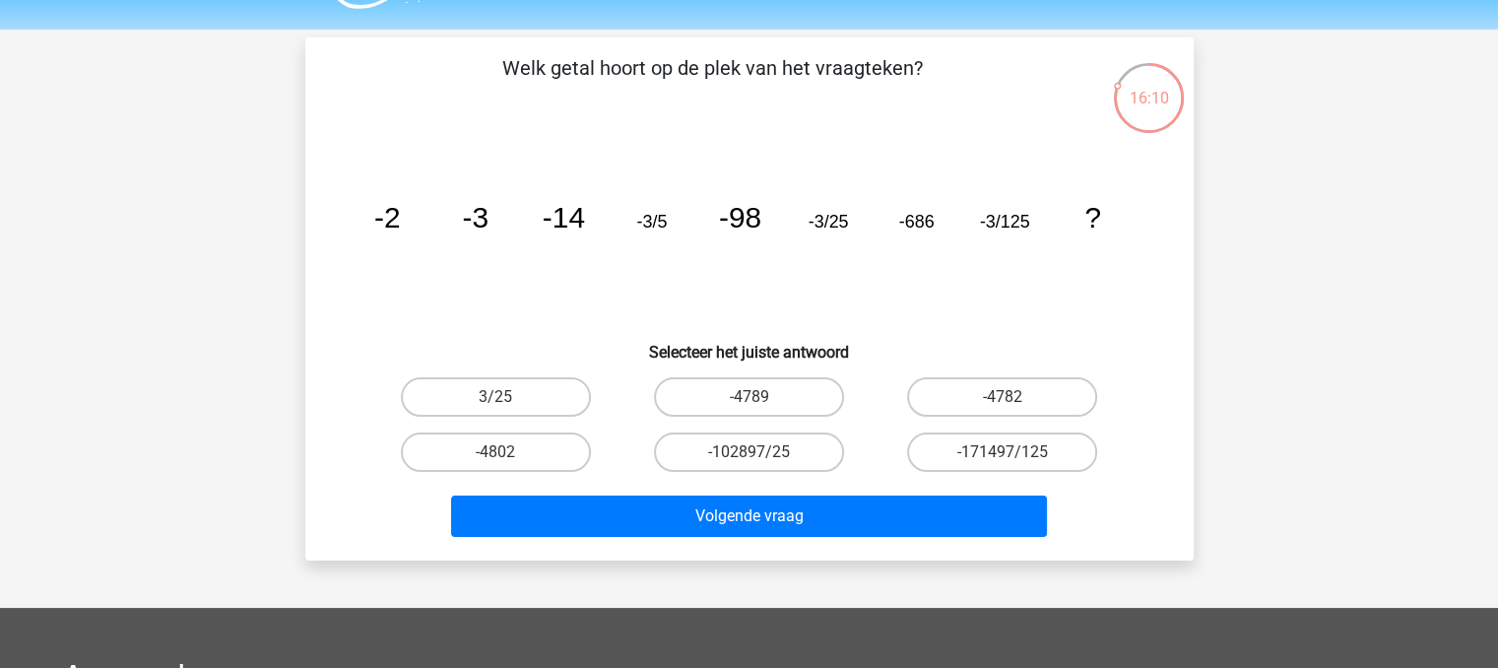
scroll to position [43, 0]
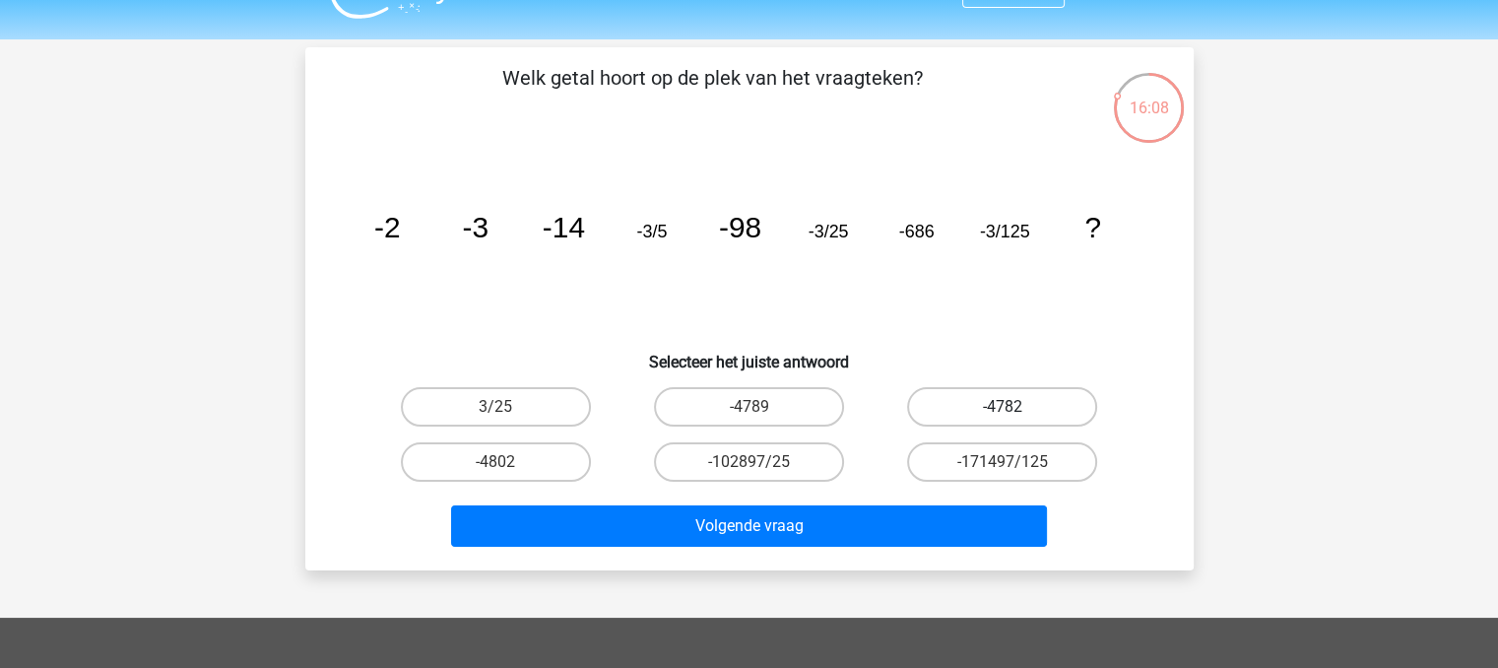
click at [1032, 415] on label "-4782" at bounding box center [1002, 406] width 190 height 39
click at [1015, 415] on input "-4782" at bounding box center [1009, 413] width 13 height 13
radio input "true"
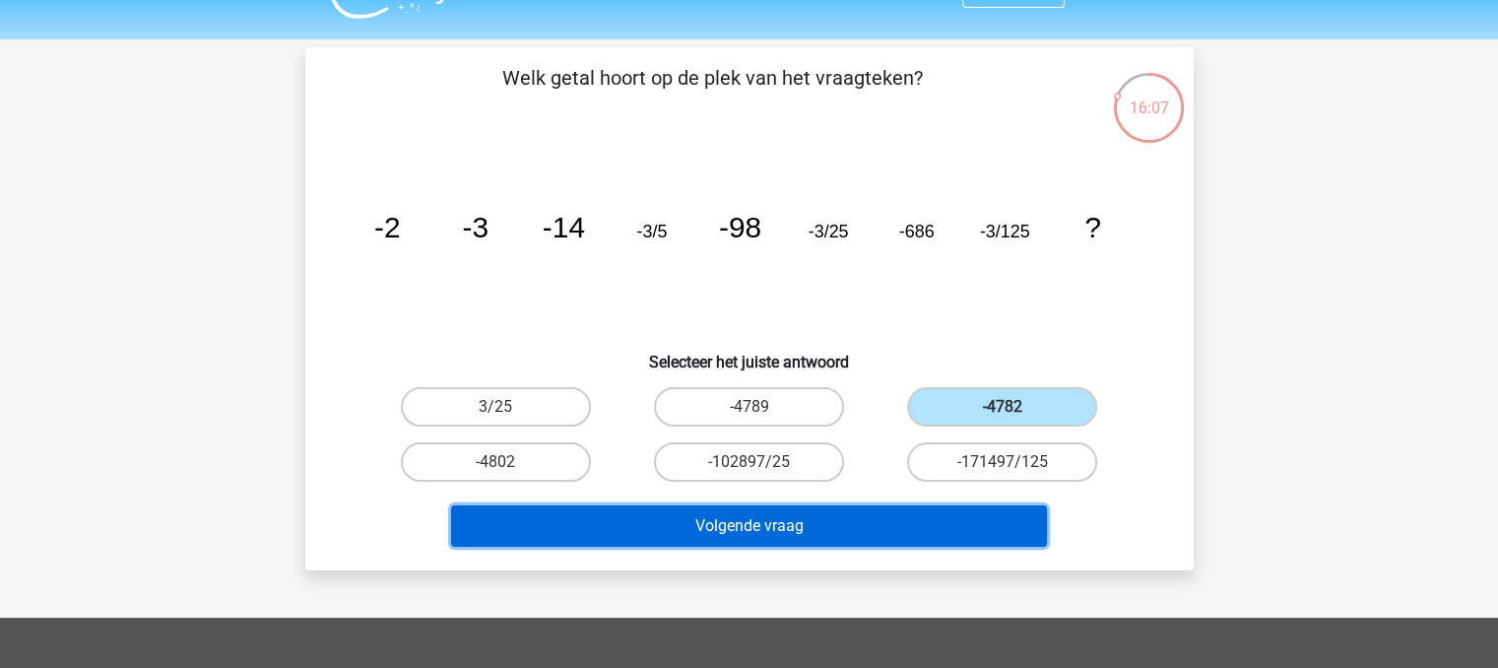
click at [851, 527] on button "Volgende vraag" at bounding box center [749, 525] width 596 height 41
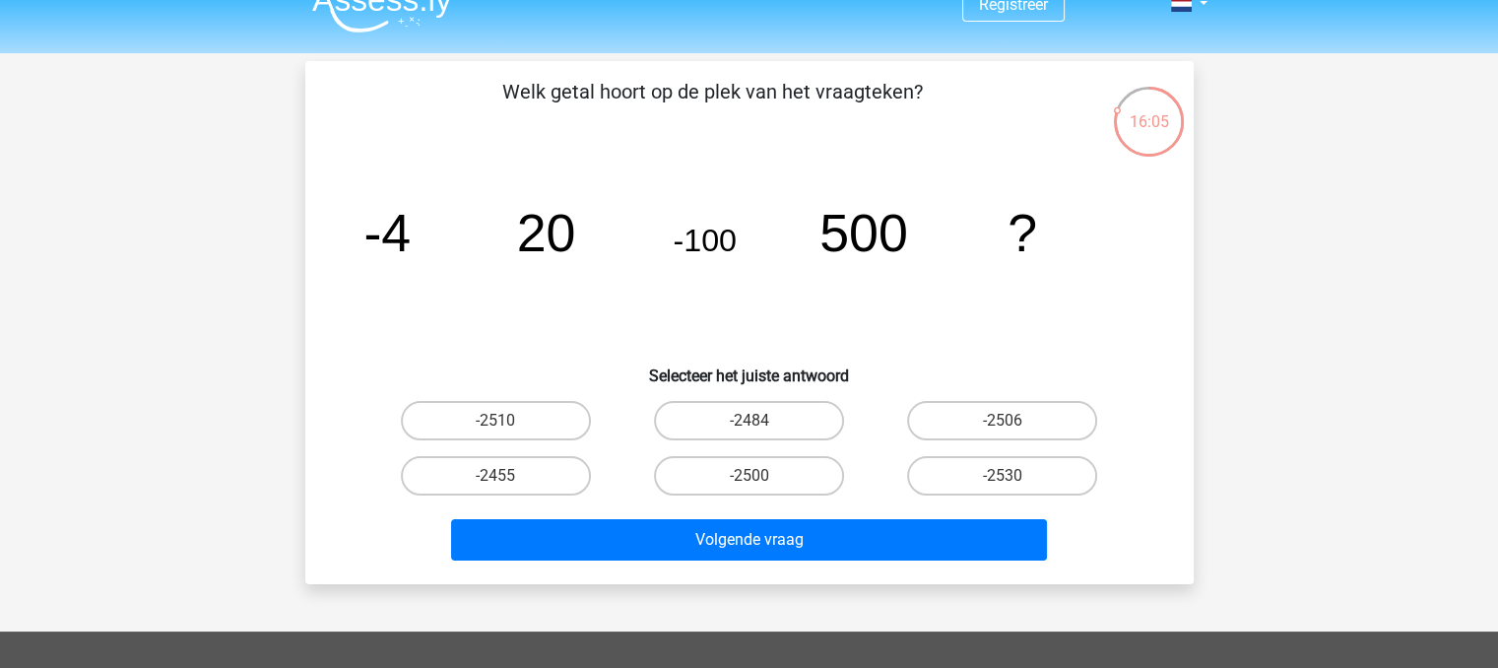
scroll to position [13, 0]
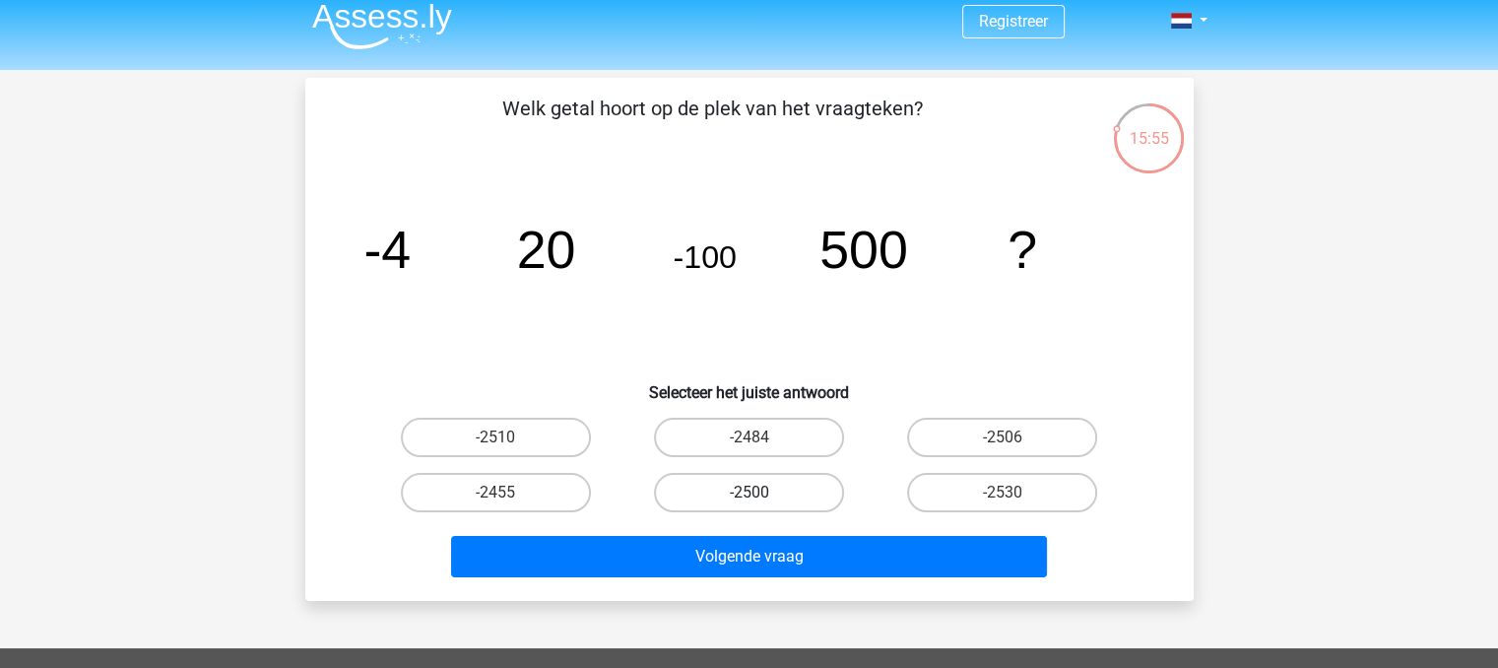
click at [743, 505] on label "-2500" at bounding box center [749, 492] width 190 height 39
click at [748, 505] on input "-2500" at bounding box center [754, 498] width 13 height 13
radio input "true"
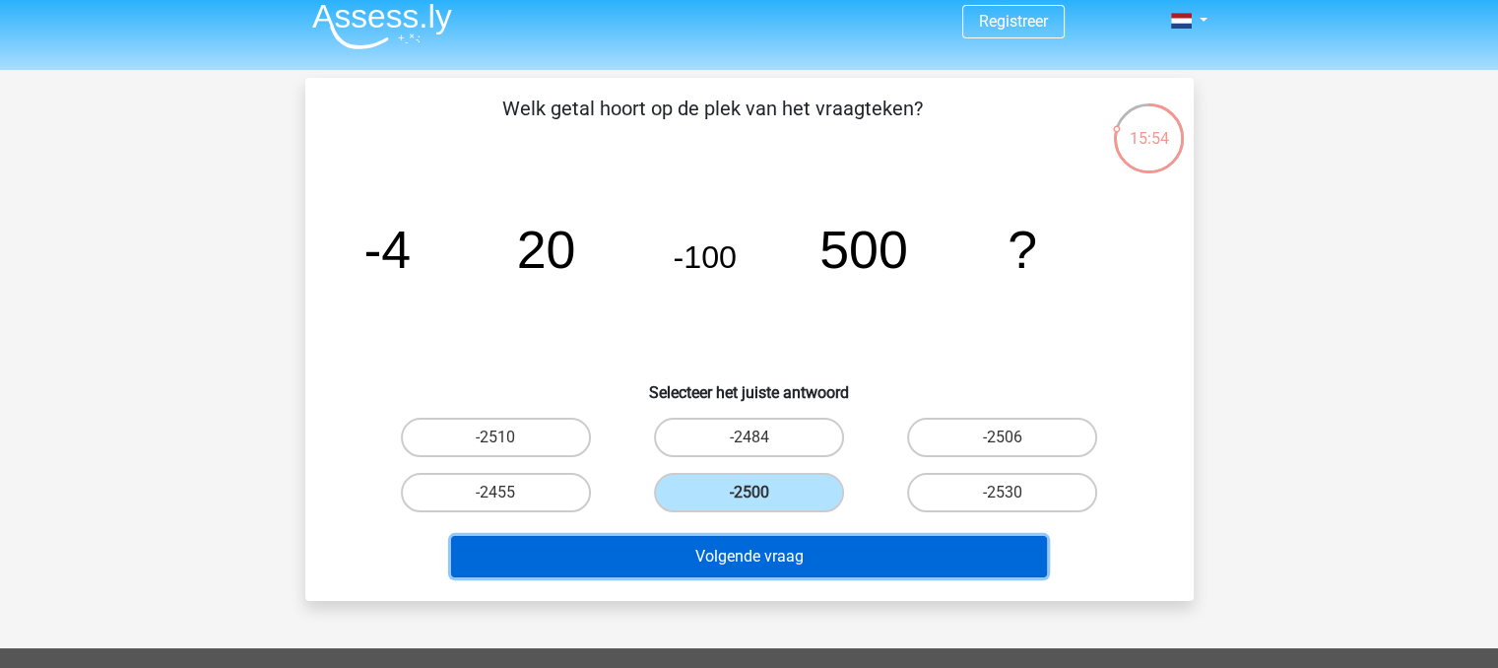
click at [730, 545] on button "Volgende vraag" at bounding box center [749, 556] width 596 height 41
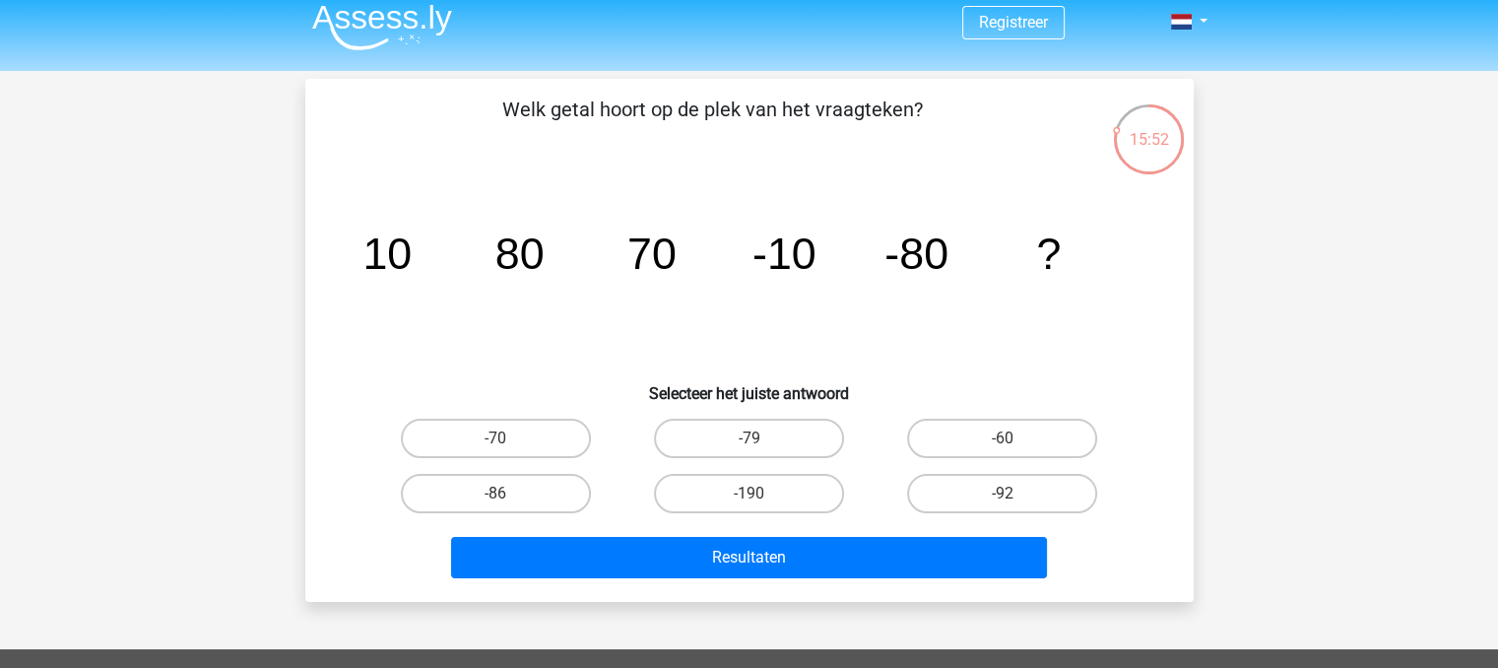
scroll to position [0, 0]
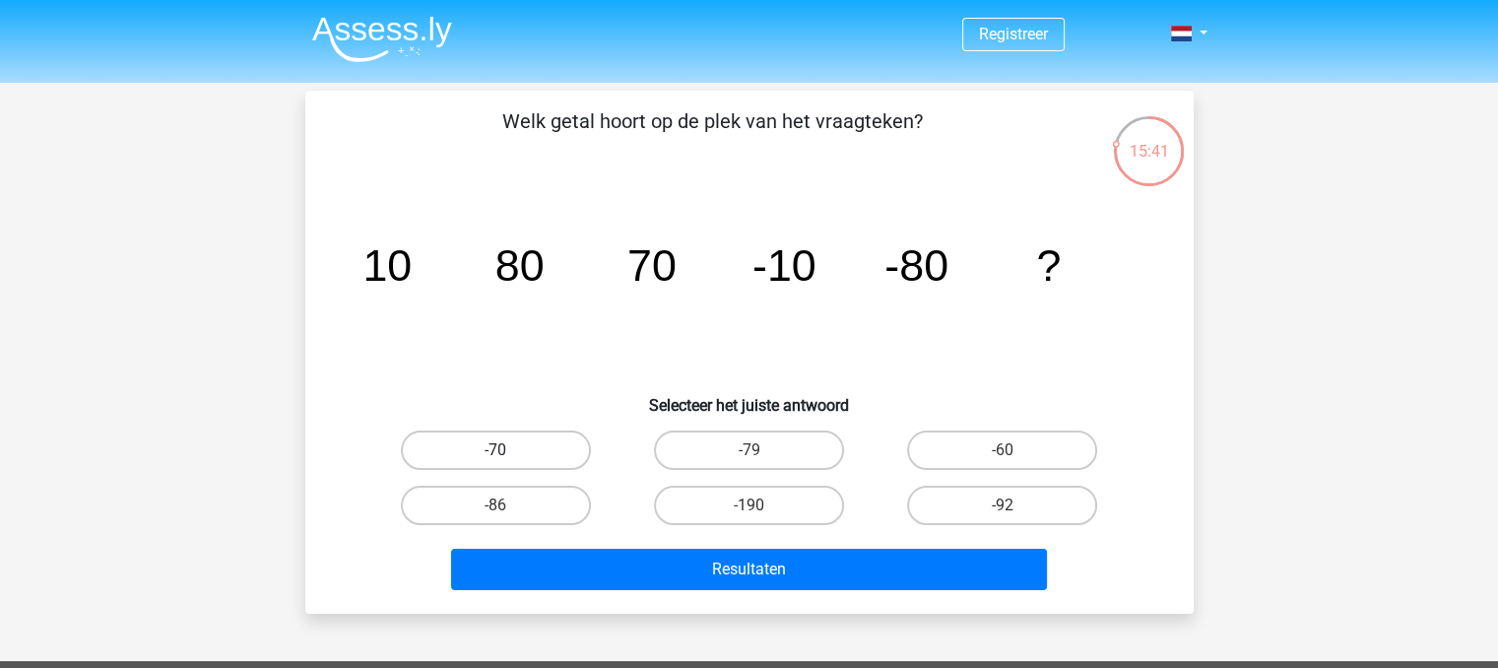
click at [516, 444] on label "-70" at bounding box center [496, 449] width 190 height 39
click at [508, 450] on input "-70" at bounding box center [501, 456] width 13 height 13
radio input "true"
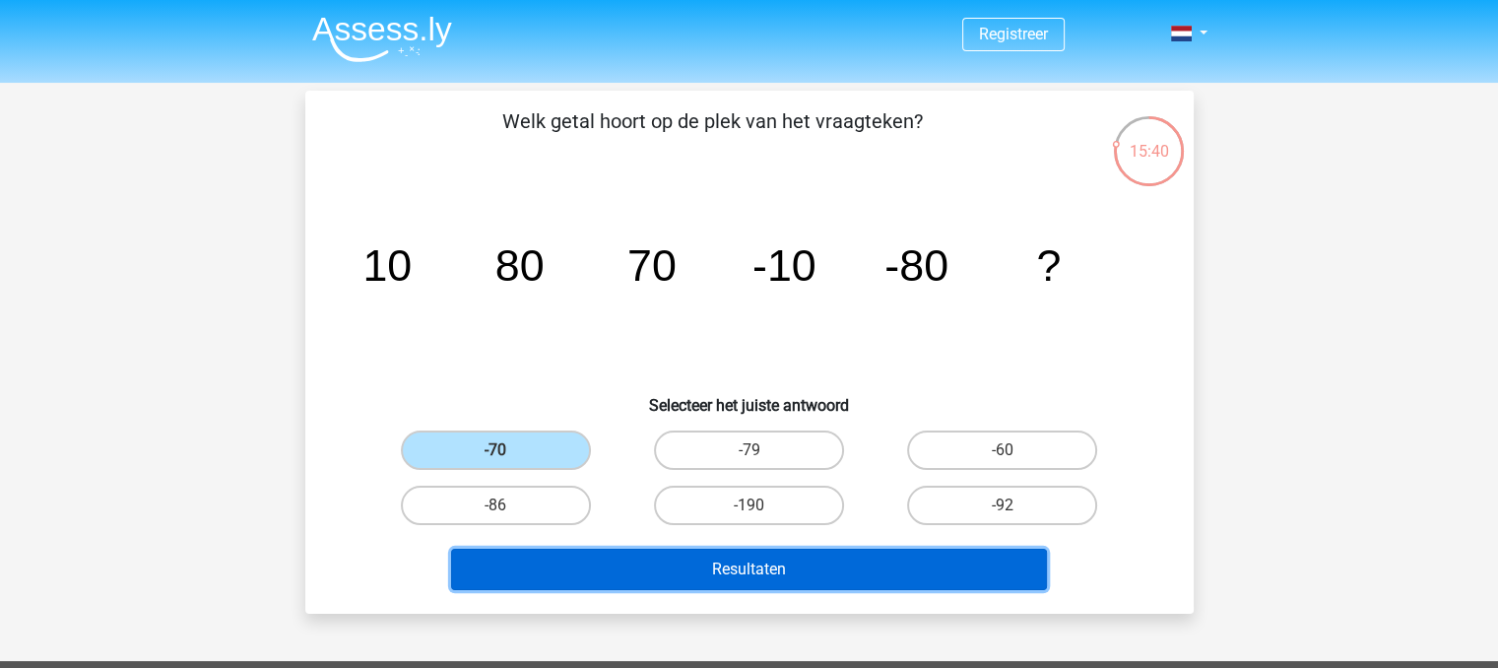
click at [555, 565] on button "Resultaten" at bounding box center [749, 569] width 596 height 41
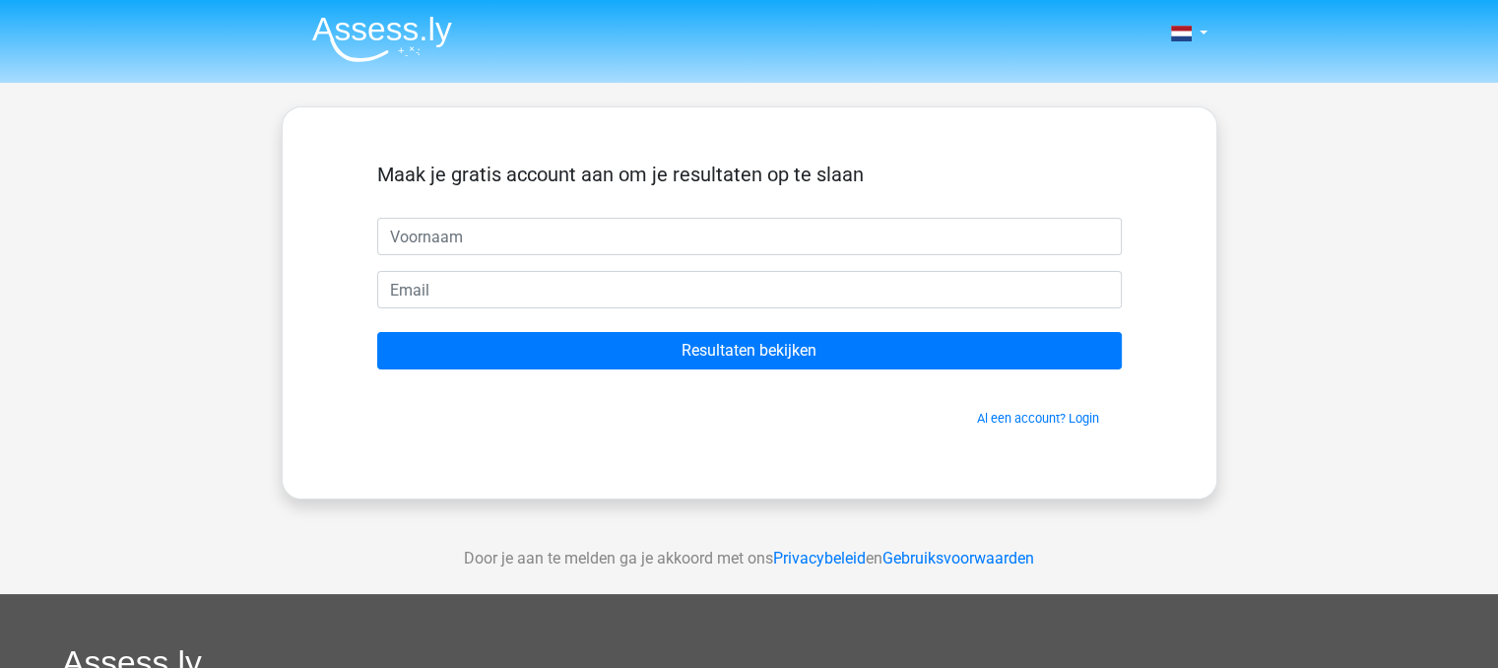
click at [625, 235] on input "text" at bounding box center [749, 236] width 745 height 37
click at [1013, 417] on link "Al een account? Login" at bounding box center [1038, 418] width 122 height 15
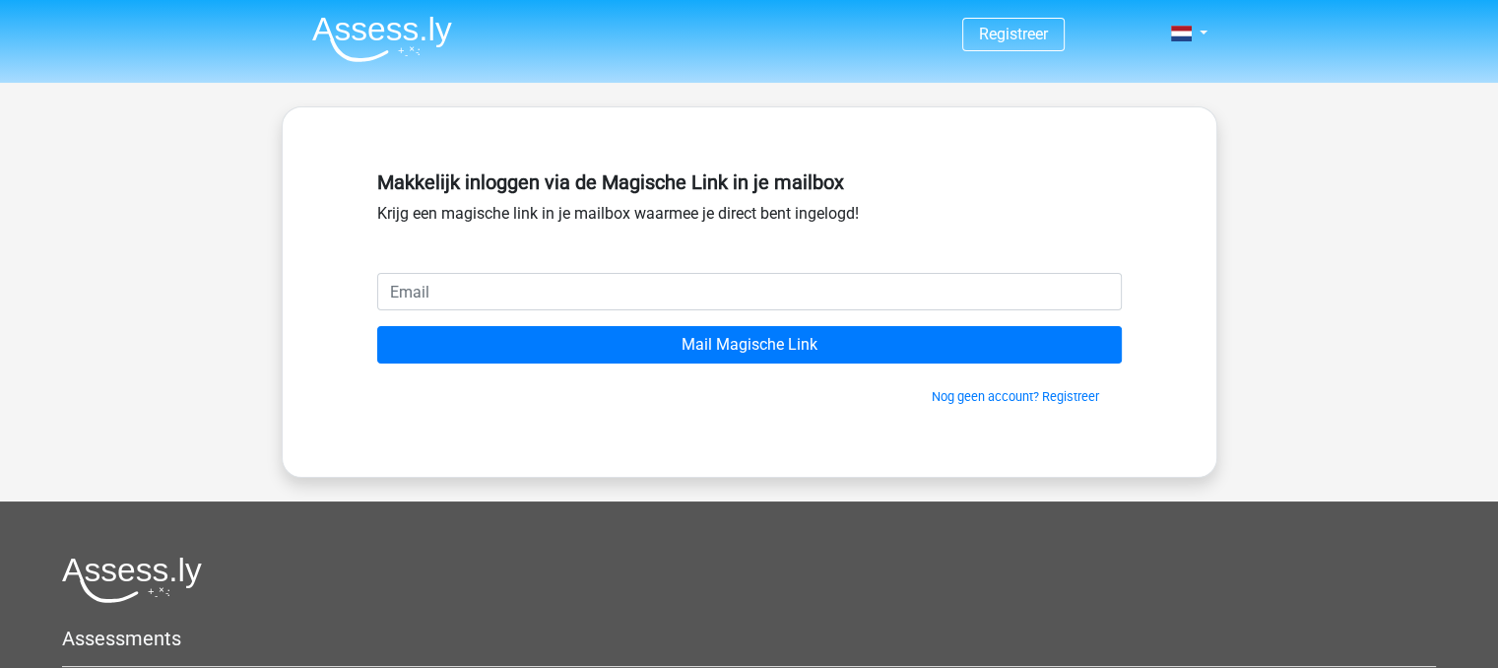
click at [794, 306] on input "email" at bounding box center [749, 291] width 745 height 37
type input "[EMAIL_ADDRESS][DOMAIN_NAME]"
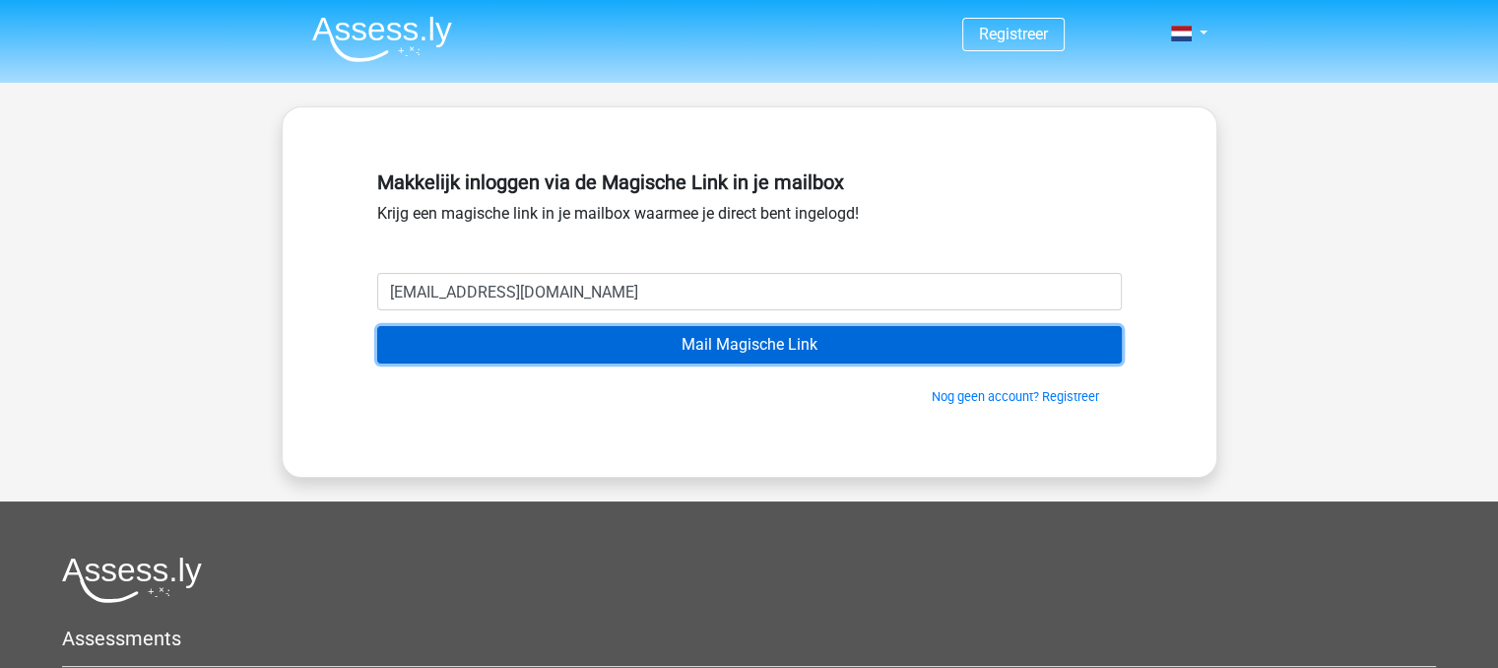
click at [617, 344] on input "Mail Magische Link" at bounding box center [749, 344] width 745 height 37
